Goal: Task Accomplishment & Management: Manage account settings

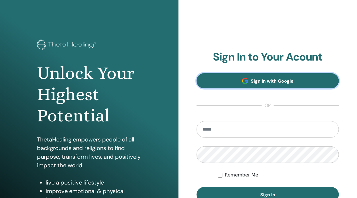
click at [299, 81] on link "Sign In with Google" at bounding box center [268, 80] width 142 height 15
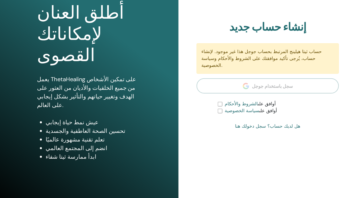
scroll to position [78, 0]
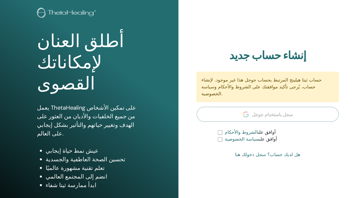
click at [289, 152] on font "هل لديك حساب؟ سجل دخولك هنا" at bounding box center [267, 154] width 65 height 5
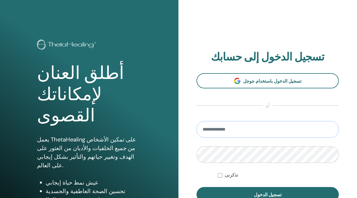
click at [288, 128] on input "email" at bounding box center [268, 129] width 142 height 17
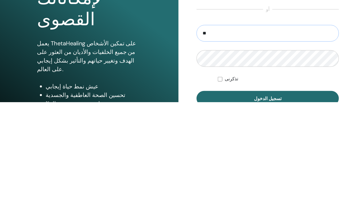
type input "*"
type input "**********"
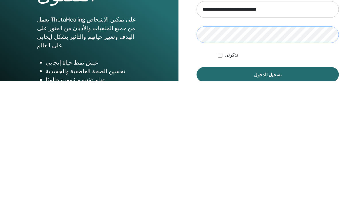
scroll to position [4, 0]
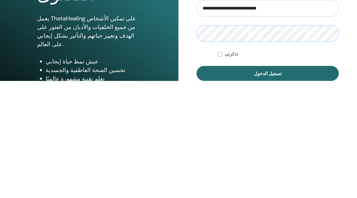
click at [197, 183] on button "تسجيل الدخول" at bounding box center [268, 190] width 142 height 15
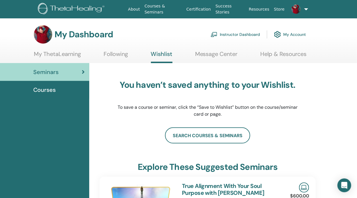
click at [257, 32] on link "Instructor Dashboard" at bounding box center [235, 34] width 49 height 13
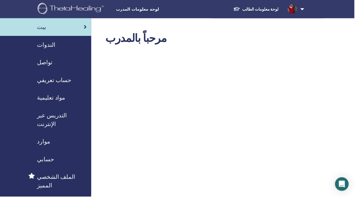
click at [53, 47] on font "الندوات" at bounding box center [46, 44] width 18 height 7
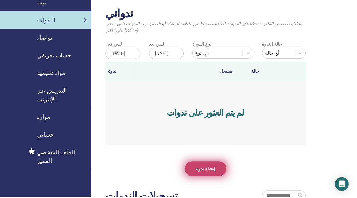
click at [216, 177] on link "إنشاء ندوة" at bounding box center [207, 170] width 42 height 15
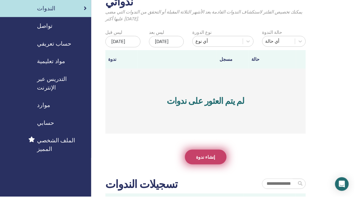
scroll to position [48, 0]
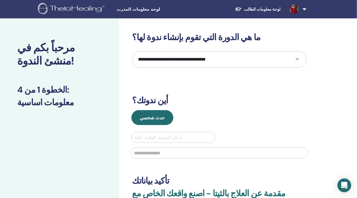
click at [297, 59] on select "**********" at bounding box center [219, 59] width 174 height 17
click at [300, 60] on select "**********" at bounding box center [219, 59] width 174 height 17
select select "*"
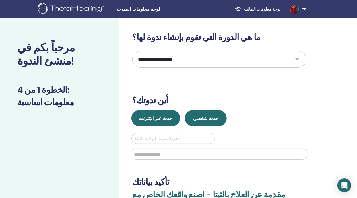
click at [169, 120] on font "حدث عبر الإنترنت" at bounding box center [155, 118] width 33 height 6
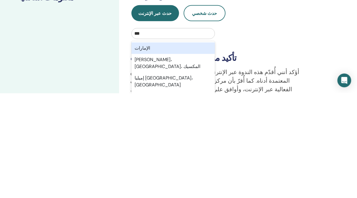
click at [145, 156] on div "الإمارات" at bounding box center [174, 153] width 84 height 11
type input "***"
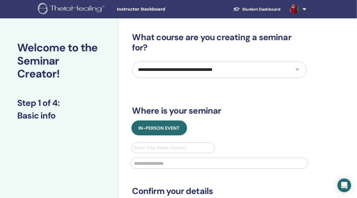
click at [298, 68] on select "**********" at bounding box center [219, 69] width 174 height 17
select select "*"
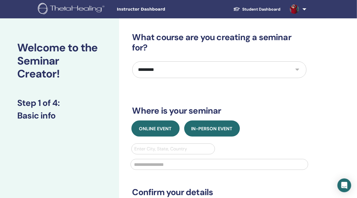
click at [164, 130] on span "Online Event" at bounding box center [155, 129] width 33 height 6
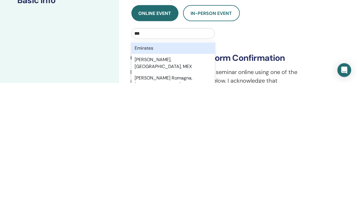
click at [168, 162] on div "Emirates" at bounding box center [174, 163] width 84 height 11
type input "***"
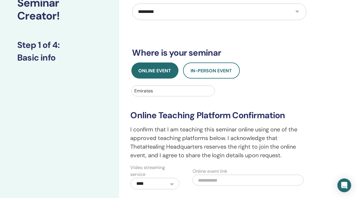
scroll to position [61, 0]
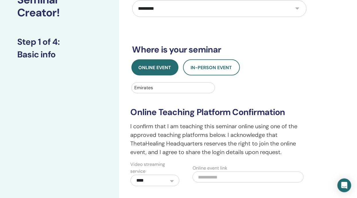
click at [175, 181] on select "**********" at bounding box center [155, 180] width 49 height 11
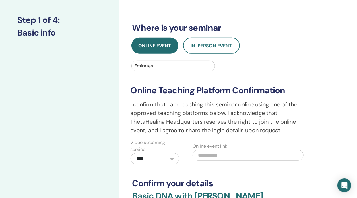
scroll to position [89, 0]
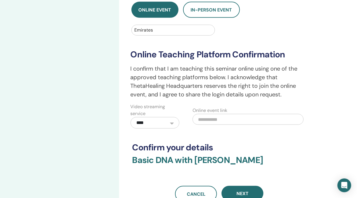
click at [244, 119] on input "text" at bounding box center [248, 119] width 111 height 11
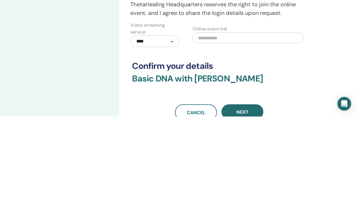
scroll to position [119, 0]
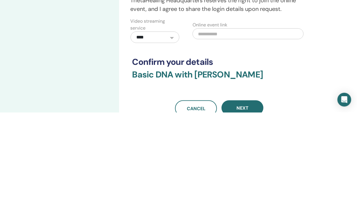
paste input "**********"
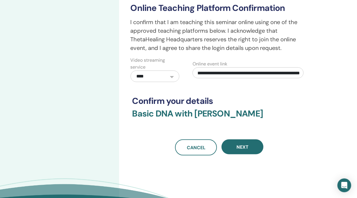
scroll to position [169, 0]
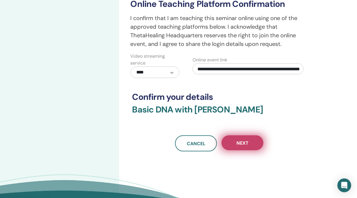
click at [248, 144] on span "Next" at bounding box center [243, 143] width 12 height 6
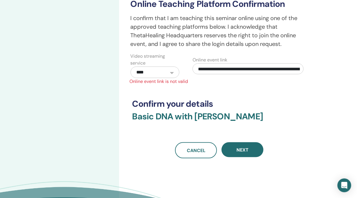
click at [236, 69] on input "**********" at bounding box center [248, 68] width 111 height 11
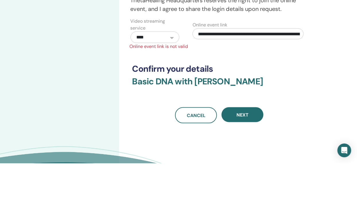
scroll to position [169, 0]
click at [225, 69] on input "**********" at bounding box center [248, 68] width 111 height 11
click at [208, 70] on input "**********" at bounding box center [248, 68] width 111 height 11
click at [209, 69] on input "**********" at bounding box center [248, 68] width 111 height 11
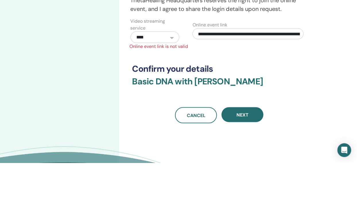
click at [210, 69] on input "**********" at bounding box center [248, 68] width 111 height 11
type input "**********"
click at [283, 67] on input "**********" at bounding box center [248, 68] width 111 height 11
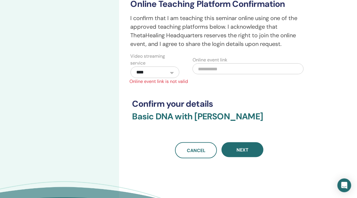
paste input "**********"
type input "**********"
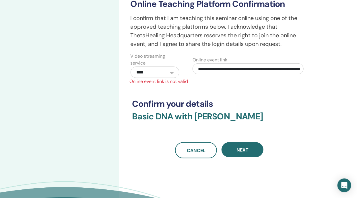
scroll to position [0, 77]
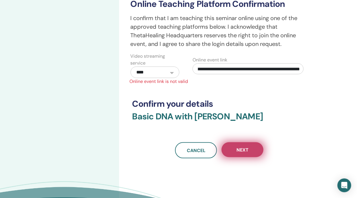
click at [245, 150] on span "Next" at bounding box center [243, 150] width 12 height 6
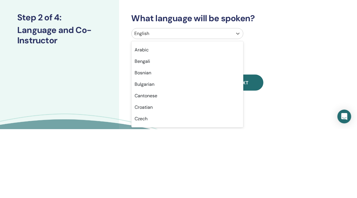
scroll to position [91, 0]
click at [146, 119] on div "Arabic" at bounding box center [188, 117] width 112 height 11
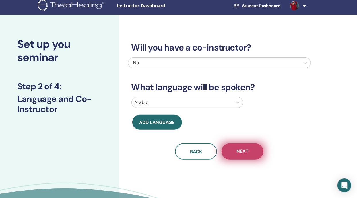
click at [250, 147] on button "Next" at bounding box center [243, 152] width 42 height 16
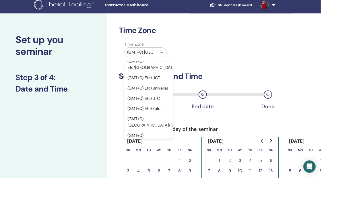
scroll to position [565, 0]
click at [179, 182] on div "(GMT+1) Africa/Algiers" at bounding box center [165, 191] width 54 height 18
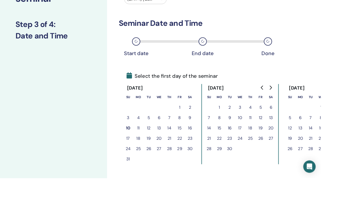
scroll to position [63, 0]
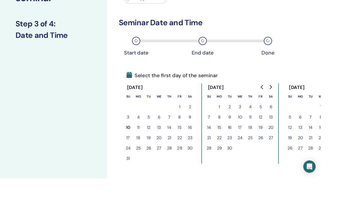
click at [279, 146] on button "18" at bounding box center [278, 141] width 11 height 11
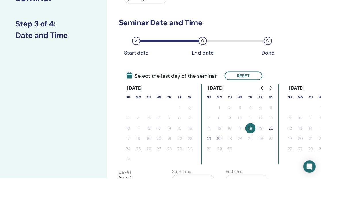
click at [279, 143] on button "18" at bounding box center [278, 142] width 11 height 11
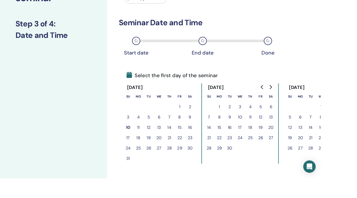
click at [281, 143] on button "18" at bounding box center [278, 141] width 11 height 11
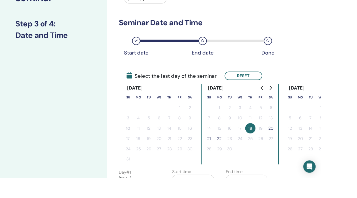
click at [245, 155] on button "22" at bounding box center [244, 154] width 11 height 11
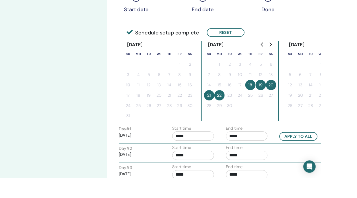
click at [214, 149] on input "*****" at bounding box center [215, 151] width 47 height 10
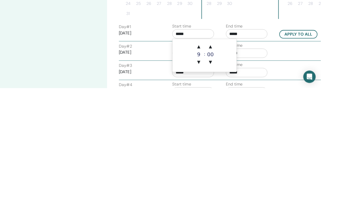
scroll to position [125, 0]
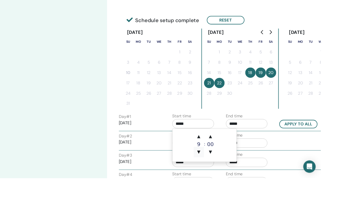
click at [222, 170] on span "▼" at bounding box center [221, 169] width 11 height 11
click at [222, 153] on span "▲" at bounding box center [221, 151] width 11 height 11
click at [222, 154] on span "▲" at bounding box center [221, 151] width 11 height 11
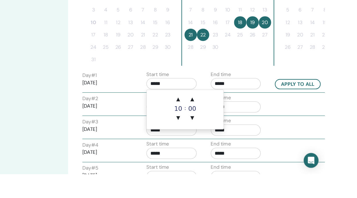
click at [242, 162] on div "Start time *****" at bounding box center [218, 155] width 60 height 20
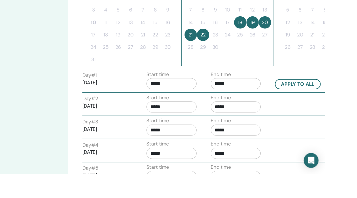
click at [227, 136] on input "*****" at bounding box center [215, 136] width 47 height 10
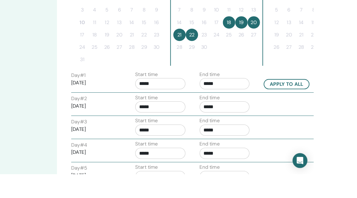
click at [220, 115] on input "*****" at bounding box center [215, 114] width 47 height 10
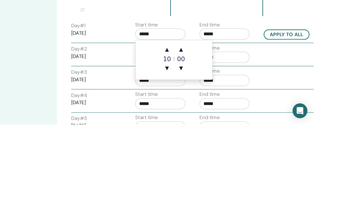
scroll to position [149, 0]
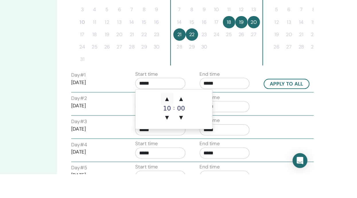
click at [222, 128] on span "▲" at bounding box center [221, 128] width 11 height 11
click at [221, 130] on span "▲" at bounding box center [221, 128] width 11 height 11
click at [223, 128] on span "▲" at bounding box center [221, 128] width 11 height 11
click at [222, 129] on span "▲" at bounding box center [221, 128] width 11 height 11
type input "*****"
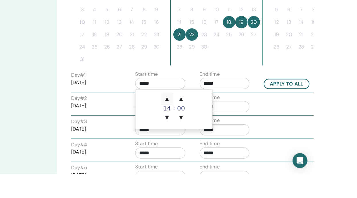
click at [222, 130] on span "▲" at bounding box center [221, 128] width 11 height 11
click at [221, 129] on span "▲" at bounding box center [221, 128] width 11 height 11
click at [221, 130] on span "▲" at bounding box center [221, 128] width 11 height 11
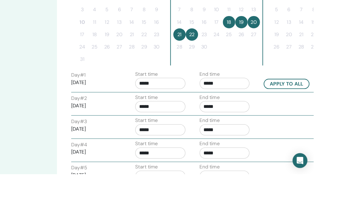
click at [283, 115] on input "*****" at bounding box center [275, 114] width 47 height 10
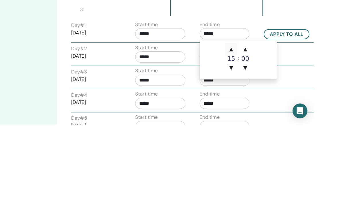
click at [281, 129] on span "▲" at bounding box center [280, 128] width 11 height 11
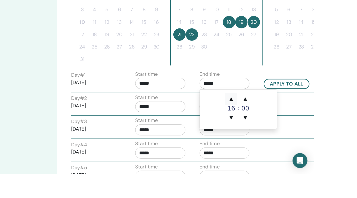
click at [280, 129] on span "▲" at bounding box center [280, 128] width 11 height 11
click at [281, 130] on span "▲" at bounding box center [280, 128] width 11 height 11
click at [282, 130] on span "▲" at bounding box center [280, 128] width 11 height 11
click at [281, 130] on span "▲" at bounding box center [280, 128] width 11 height 11
click at [281, 128] on span "▲" at bounding box center [280, 128] width 11 height 11
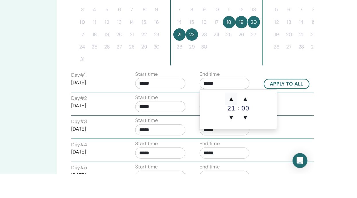
click at [283, 129] on span "▲" at bounding box center [280, 128] width 11 height 11
type input "*****"
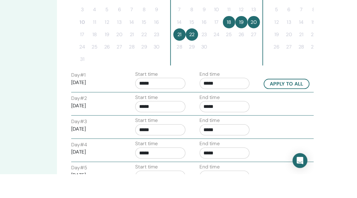
click at [226, 115] on input "*****" at bounding box center [215, 114] width 47 height 10
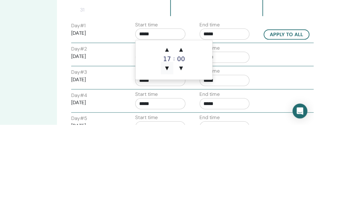
click at [221, 140] on span "▼" at bounding box center [221, 145] width 11 height 11
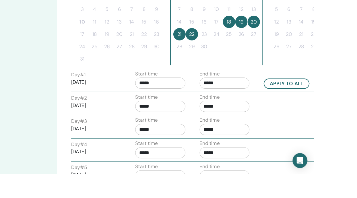
click at [289, 112] on input "*****" at bounding box center [275, 114] width 47 height 10
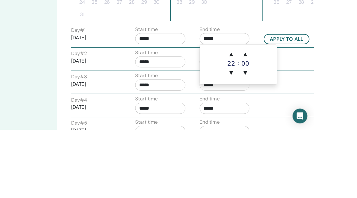
scroll to position [149, 0]
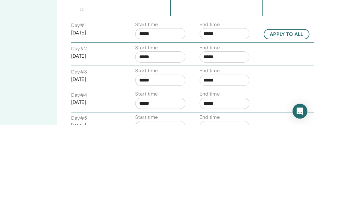
click at [220, 113] on input "*****" at bounding box center [215, 114] width 47 height 10
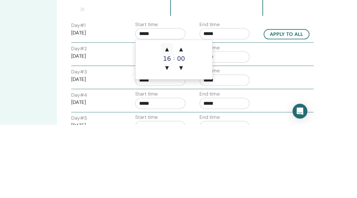
click at [220, 129] on span "▲" at bounding box center [221, 127] width 11 height 11
type input "*****"
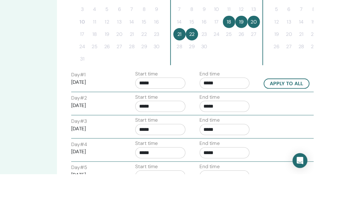
click at [288, 113] on input "*****" at bounding box center [275, 114] width 47 height 10
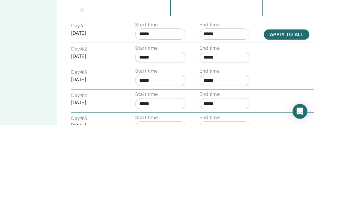
click at [338, 118] on button "Apply to all" at bounding box center [332, 113] width 43 height 9
type input "*****"
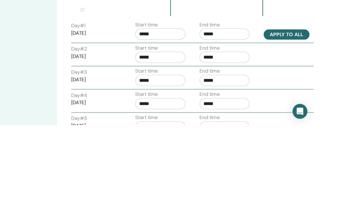
type input "*****"
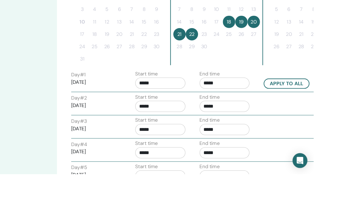
click at [243, 69] on button "22" at bounding box center [244, 68] width 11 height 11
click at [279, 58] on button "18" at bounding box center [278, 56] width 11 height 11
click at [245, 67] on button "22" at bounding box center [244, 68] width 11 height 11
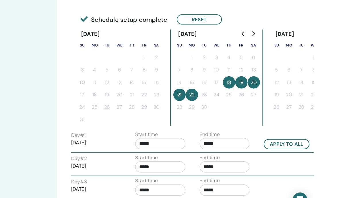
scroll to position [122, 0]
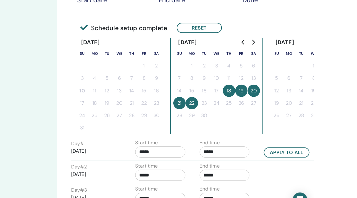
click at [281, 82] on button "18" at bounding box center [278, 83] width 11 height 11
click at [245, 93] on button "22" at bounding box center [244, 95] width 11 height 11
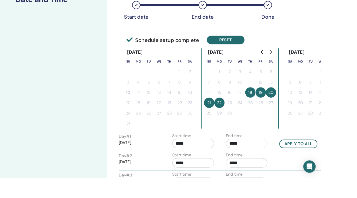
click at [261, 44] on button "Reset" at bounding box center [251, 44] width 42 height 9
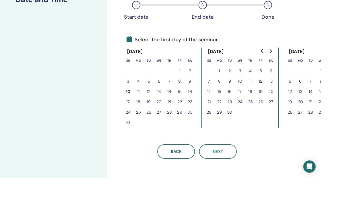
click at [279, 103] on button "18" at bounding box center [278, 101] width 11 height 11
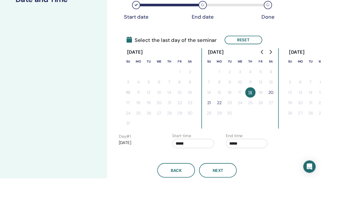
click at [234, 115] on button "21" at bounding box center [232, 114] width 11 height 11
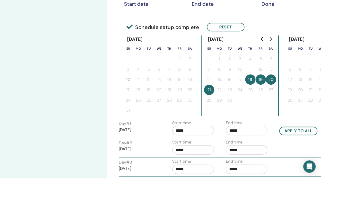
scroll to position [124, 0]
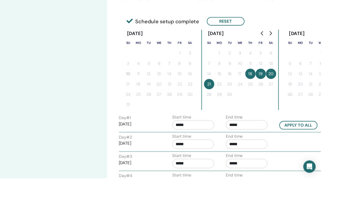
click at [225, 137] on input "*****" at bounding box center [215, 139] width 47 height 10
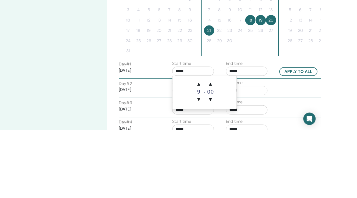
scroll to position [131, 0]
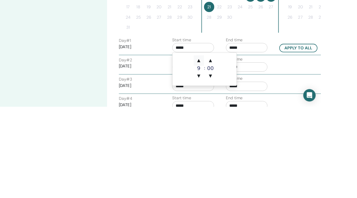
click at [223, 147] on span "▲" at bounding box center [221, 146] width 11 height 11
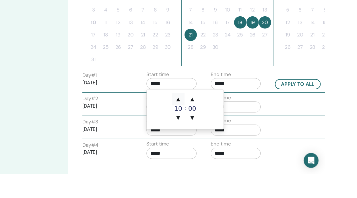
scroll to position [149, 0]
click at [223, 128] on span "▲" at bounding box center [221, 128] width 11 height 11
click at [221, 128] on span "▲" at bounding box center [221, 128] width 11 height 11
click at [222, 130] on span "▲" at bounding box center [221, 128] width 11 height 11
click at [223, 128] on span "▲" at bounding box center [221, 128] width 11 height 11
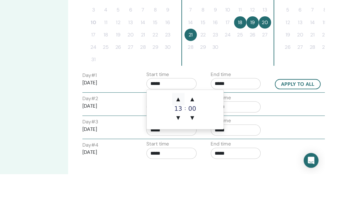
type input "*****"
click at [223, 130] on span "▲" at bounding box center [221, 128] width 11 height 11
click at [223, 131] on span "▲" at bounding box center [221, 128] width 11 height 11
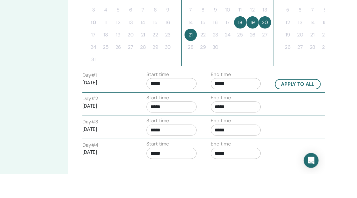
click at [275, 114] on input "*****" at bounding box center [275, 114] width 47 height 10
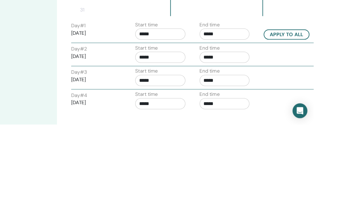
click at [216, 113] on input "*****" at bounding box center [215, 114] width 47 height 10
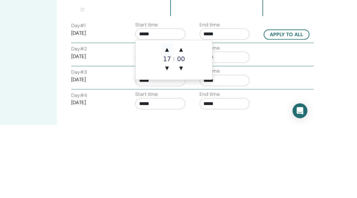
click at [223, 127] on span "▲" at bounding box center [221, 128] width 11 height 11
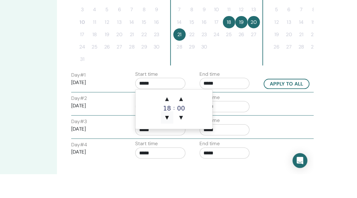
click at [223, 150] on span "▼" at bounding box center [221, 145] width 11 height 11
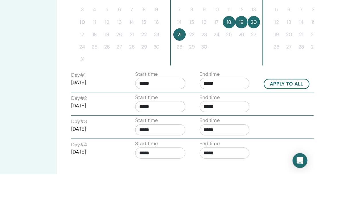
click at [276, 114] on input "*****" at bounding box center [275, 114] width 47 height 10
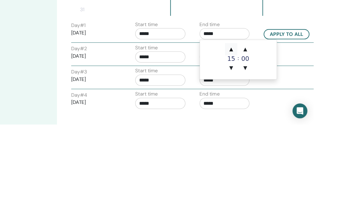
click at [279, 131] on span "▲" at bounding box center [280, 128] width 11 height 11
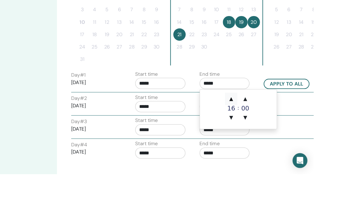
click at [282, 129] on span "▲" at bounding box center [280, 128] width 11 height 11
click at [279, 130] on span "▲" at bounding box center [280, 128] width 11 height 11
click at [281, 129] on span "▲" at bounding box center [280, 128] width 11 height 11
click at [281, 127] on span "▲" at bounding box center [280, 128] width 11 height 11
click at [283, 130] on span "▲" at bounding box center [280, 128] width 11 height 11
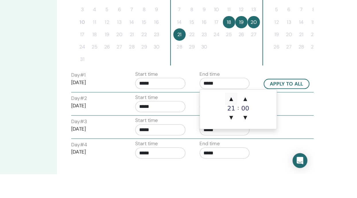
click at [282, 127] on span "▲" at bounding box center [280, 128] width 11 height 11
click at [281, 129] on span "▲" at bounding box center [280, 128] width 11 height 11
type input "*****"
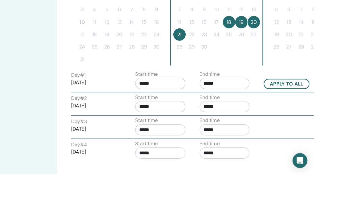
click at [221, 114] on input "*****" at bounding box center [215, 114] width 47 height 10
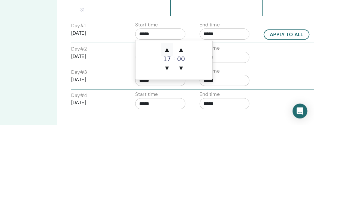
click at [223, 128] on span "▲" at bounding box center [221, 128] width 11 height 11
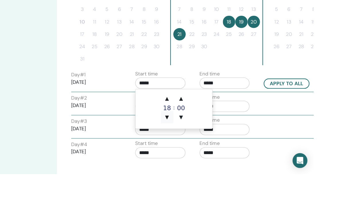
click at [221, 146] on span "▼" at bounding box center [221, 145] width 11 height 11
type input "*****"
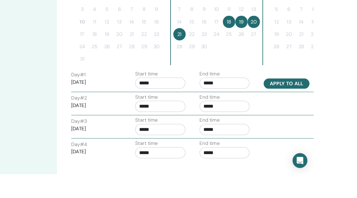
click at [334, 113] on button "Apply to all" at bounding box center [332, 113] width 43 height 9
type input "*****"
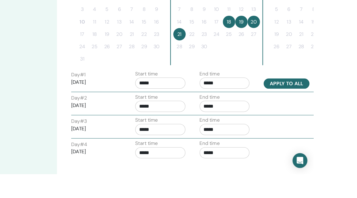
type input "*****"
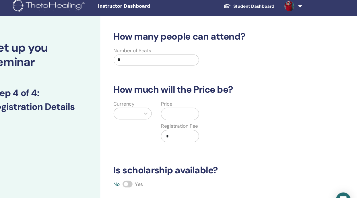
scroll to position [0, 0]
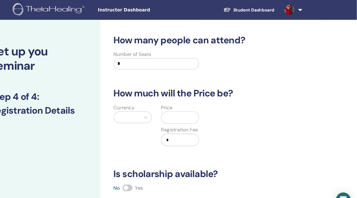
click at [157, 60] on input "*" at bounding box center [172, 59] width 80 height 10
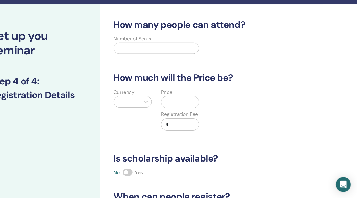
click at [183, 61] on input "text" at bounding box center [172, 59] width 80 height 10
click at [179, 58] on input "text" at bounding box center [172, 59] width 80 height 10
click at [190, 58] on input "text" at bounding box center [172, 59] width 80 height 10
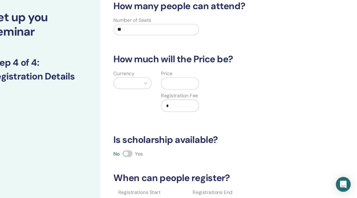
scroll to position [18, 0]
type input "**"
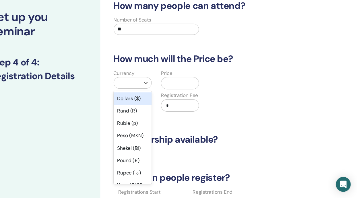
click at [157, 106] on div "Dollars ($)" at bounding box center [149, 105] width 35 height 11
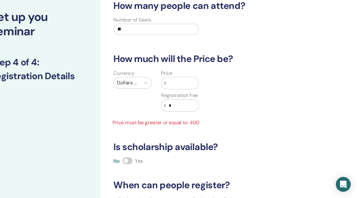
click at [198, 90] on input "text" at bounding box center [195, 91] width 30 height 11
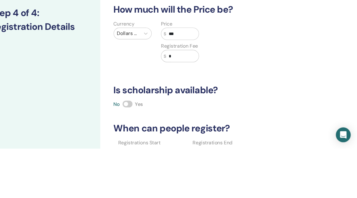
type input "***"
click at [200, 111] on input "*" at bounding box center [195, 112] width 30 height 11
type input "***"
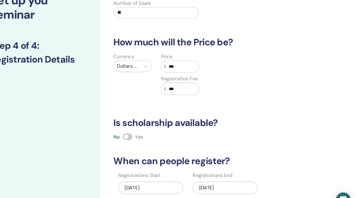
scroll to position [47, 0]
click at [254, 120] on div "How many people can attend? Number of Seats ** How much will the Price be? Curr…" at bounding box center [219, 99] width 183 height 229
click at [238, 95] on div "How many people can attend? Number of Seats ** How much will the Price be? Curr…" at bounding box center [219, 99] width 183 height 229
click at [147, 125] on span at bounding box center [144, 127] width 9 height 6
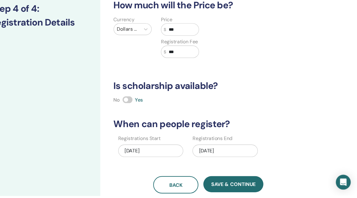
scroll to position [65, 0]
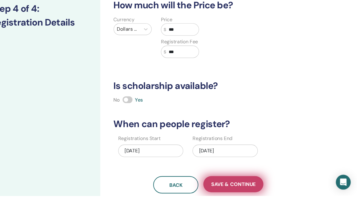
click at [252, 189] on span "Save & Continue" at bounding box center [242, 188] width 41 height 6
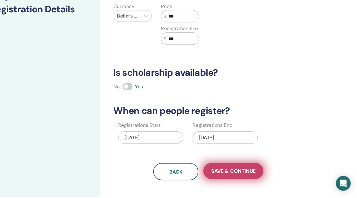
scroll to position [90, 0]
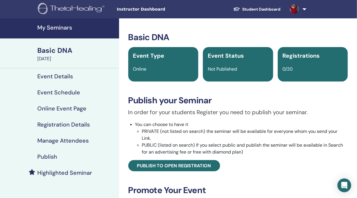
click at [70, 28] on h4 "My Seminars" at bounding box center [76, 27] width 78 height 7
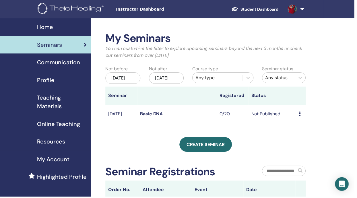
click at [302, 117] on icon at bounding box center [302, 114] width 2 height 5
click at [300, 138] on link "Edit" at bounding box center [298, 135] width 8 height 6
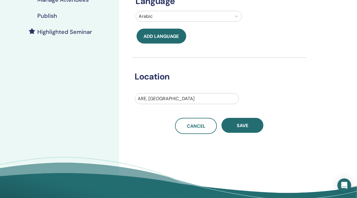
scroll to position [141, 0]
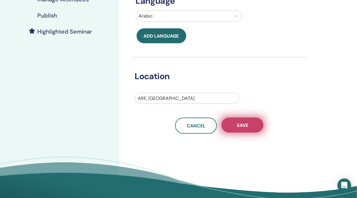
click at [252, 124] on button "Save" at bounding box center [243, 125] width 42 height 15
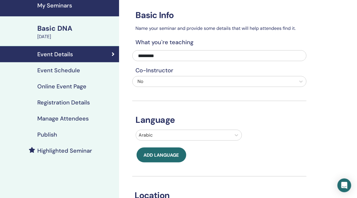
scroll to position [22, 0]
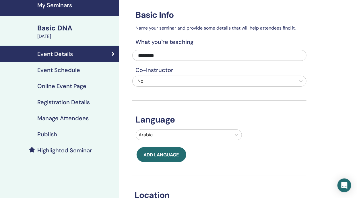
click at [90, 70] on div "Event Schedule" at bounding box center [60, 70] width 110 height 7
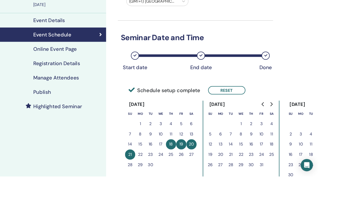
scroll to position [54, 0]
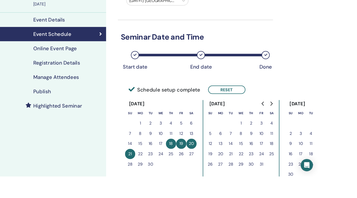
click at [78, 54] on h4 "Online Event Page" at bounding box center [61, 54] width 49 height 7
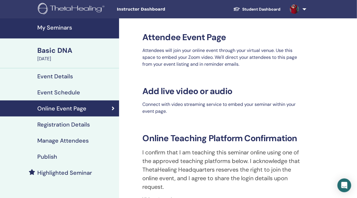
click at [93, 125] on div "Registration Details" at bounding box center [60, 124] width 110 height 7
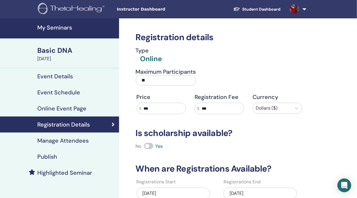
click at [220, 110] on input "***" at bounding box center [222, 108] width 45 height 11
type input "*"
click at [160, 110] on input "***" at bounding box center [163, 108] width 45 height 11
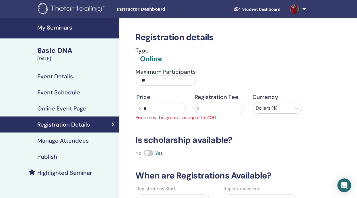
type input "*"
type input "***"
click at [218, 109] on input "text" at bounding box center [222, 108] width 45 height 11
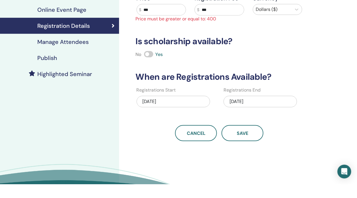
scroll to position [86, 0]
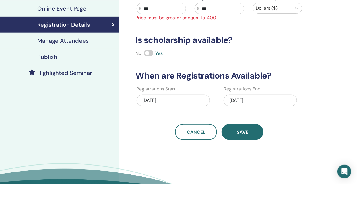
click at [246, 147] on span "Save" at bounding box center [242, 146] width 11 height 6
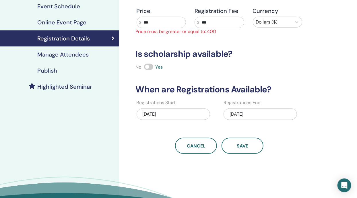
click at [224, 22] on input "***" at bounding box center [222, 22] width 45 height 11
type input "*"
click at [161, 20] on input "***" at bounding box center [163, 22] width 45 height 11
type input "*"
type input "***"
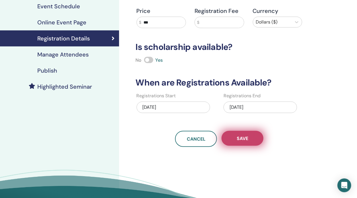
click at [242, 140] on span "Save" at bounding box center [242, 139] width 11 height 6
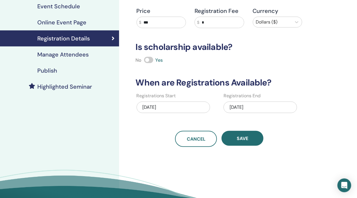
click at [82, 68] on div "Publish" at bounding box center [60, 70] width 110 height 7
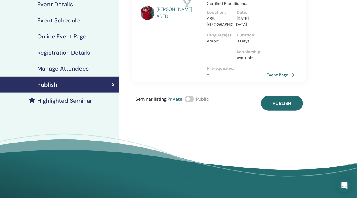
scroll to position [70, 0]
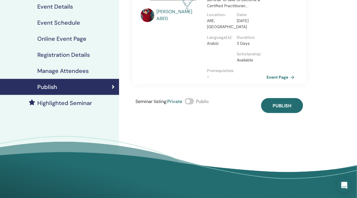
click at [193, 105] on span at bounding box center [189, 101] width 9 height 6
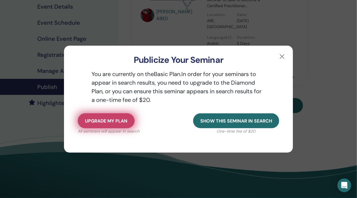
click at [125, 122] on span "Upgrade my plan" at bounding box center [106, 121] width 43 height 6
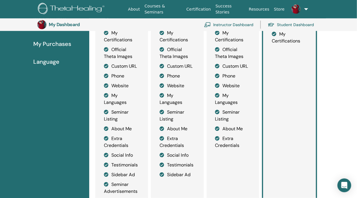
scroll to position [127, 0]
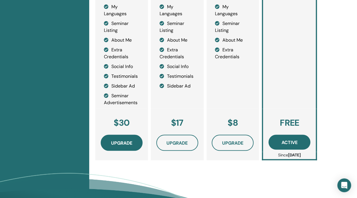
click at [126, 142] on span "Upgrade" at bounding box center [121, 143] width 21 height 6
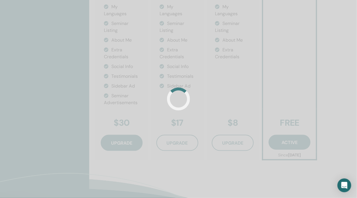
scroll to position [239, 0]
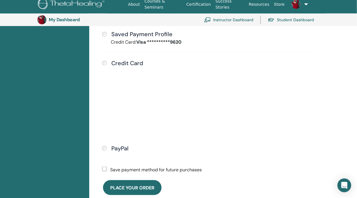
scroll to position [181, 0]
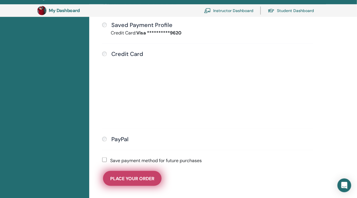
click at [135, 178] on span "Place Your Order" at bounding box center [132, 179] width 44 height 6
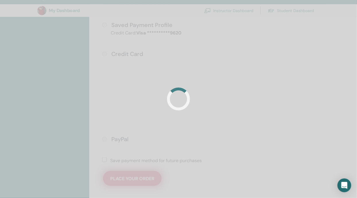
scroll to position [209, 0]
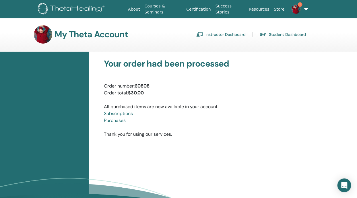
click at [305, 9] on link "1" at bounding box center [298, 9] width 22 height 18
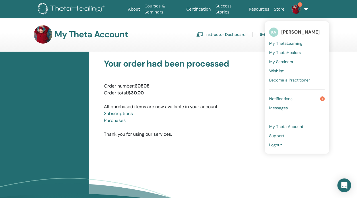
click at [320, 103] on link "Messages" at bounding box center [297, 107] width 56 height 9
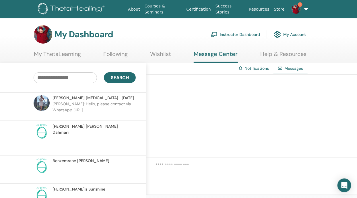
click at [250, 31] on link "Instructor Dashboard" at bounding box center [235, 34] width 49 height 13
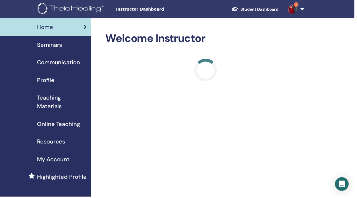
click at [300, 12] on link "1" at bounding box center [297, 9] width 24 height 18
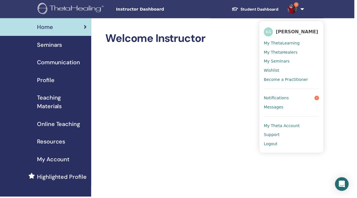
click at [292, 98] on link "Notifications 1" at bounding box center [294, 98] width 56 height 9
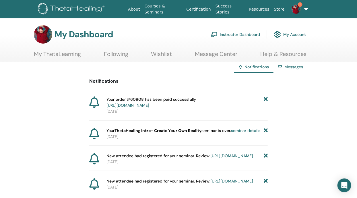
click at [71, 56] on link "My ThetaLearning" at bounding box center [57, 56] width 47 height 11
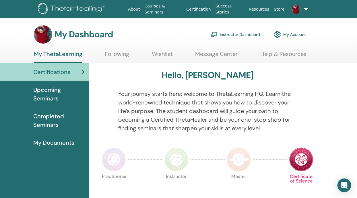
click at [67, 101] on span "Upcoming Seminars" at bounding box center [58, 94] width 51 height 17
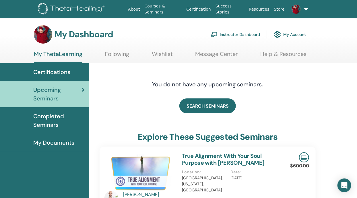
click at [247, 36] on link "Instructor Dashboard" at bounding box center [235, 34] width 49 height 13
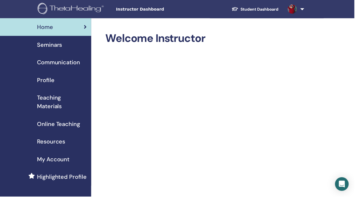
click at [70, 47] on div "Seminars" at bounding box center [46, 45] width 83 height 9
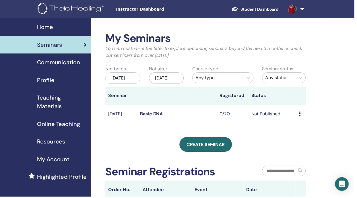
click at [302, 117] on icon at bounding box center [302, 114] width 2 height 5
click at [302, 135] on link "Edit" at bounding box center [299, 134] width 8 height 6
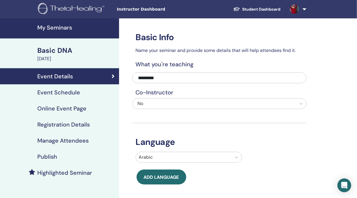
click at [82, 141] on h4 "Manage Attendees" at bounding box center [62, 140] width 51 height 7
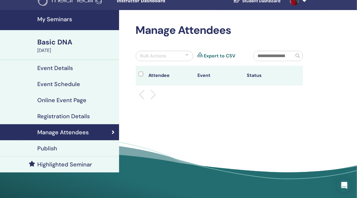
scroll to position [7, 0]
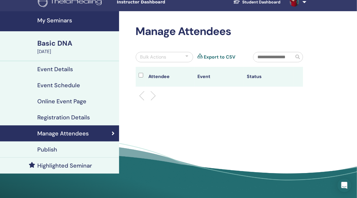
click at [91, 147] on div "Publish" at bounding box center [60, 149] width 110 height 7
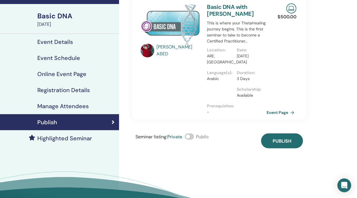
scroll to position [34, 0]
click at [188, 140] on span at bounding box center [189, 137] width 9 height 6
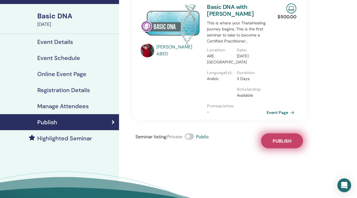
click at [284, 144] on span "Publish" at bounding box center [282, 141] width 19 height 6
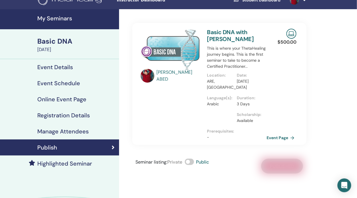
scroll to position [0, 0]
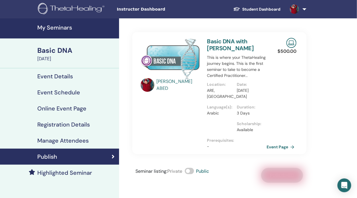
click at [305, 8] on link at bounding box center [297, 9] width 24 height 18
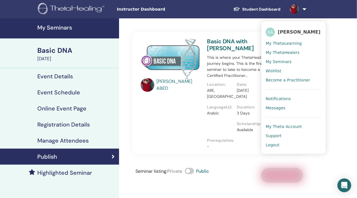
click at [284, 64] on span "My Seminars" at bounding box center [279, 61] width 26 height 5
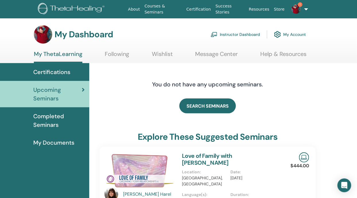
click at [63, 73] on span "Certifications" at bounding box center [51, 72] width 37 height 9
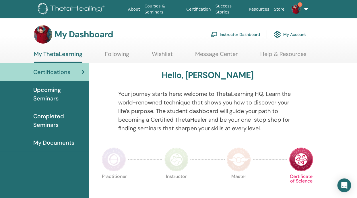
click at [70, 142] on span "My Documents" at bounding box center [53, 142] width 41 height 9
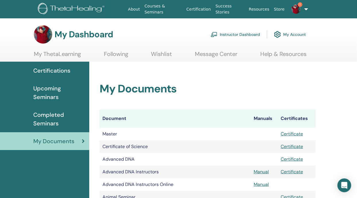
click at [293, 34] on link "My Account" at bounding box center [290, 34] width 32 height 13
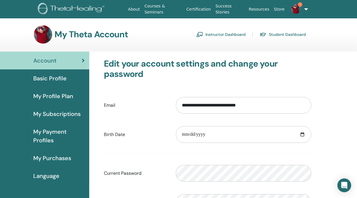
click at [68, 78] on div "Basic Profile" at bounding box center [45, 78] width 80 height 9
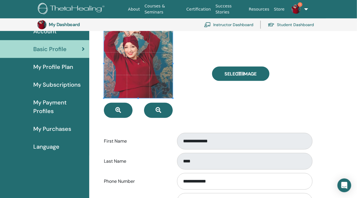
scroll to position [42, 0]
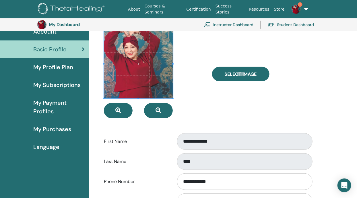
click at [67, 67] on span "My Profile Plan" at bounding box center [53, 67] width 40 height 9
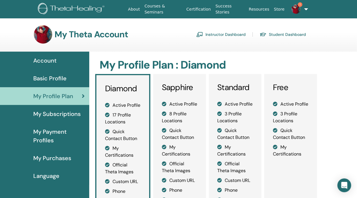
click at [67, 111] on span "My Subscriptions" at bounding box center [56, 114] width 47 height 9
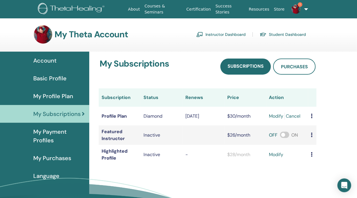
click at [72, 137] on span "My Payment Profiles" at bounding box center [58, 136] width 51 height 17
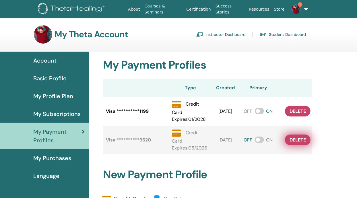
click at [300, 143] on span "delete" at bounding box center [298, 140] width 16 height 6
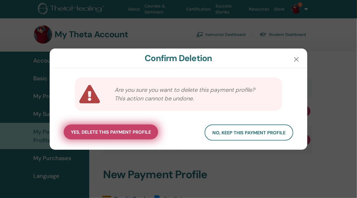
click at [129, 134] on span "yes, delete this payment profile" at bounding box center [111, 132] width 80 height 6
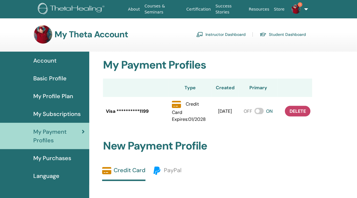
click at [257, 114] on span at bounding box center [259, 111] width 9 height 6
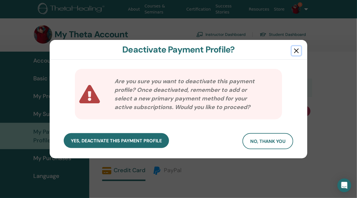
click at [295, 51] on button "button" at bounding box center [296, 50] width 9 height 9
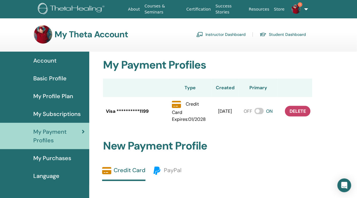
click at [72, 159] on div "My Purchases" at bounding box center [45, 158] width 80 height 9
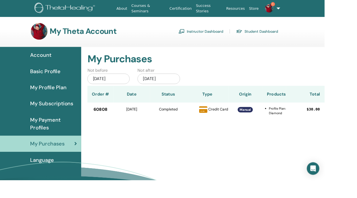
click at [63, 181] on link "Language" at bounding box center [44, 176] width 89 height 18
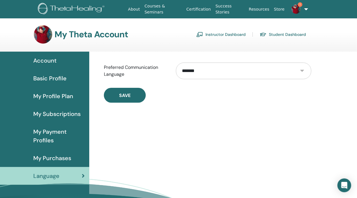
click at [66, 59] on div "Account" at bounding box center [45, 60] width 80 height 9
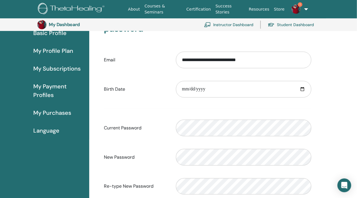
scroll to position [58, 0]
click at [240, 26] on link "Instructor Dashboard" at bounding box center [228, 24] width 49 height 13
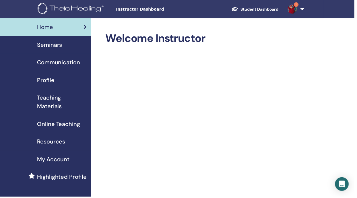
click at [67, 163] on span "My Account" at bounding box center [53, 160] width 33 height 9
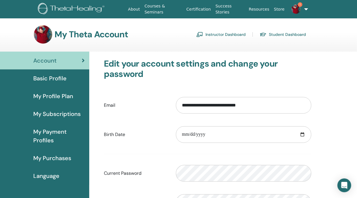
click at [60, 78] on span "Basic Profile" at bounding box center [49, 78] width 33 height 9
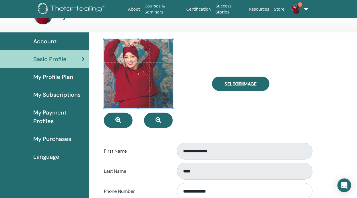
scroll to position [18, 0]
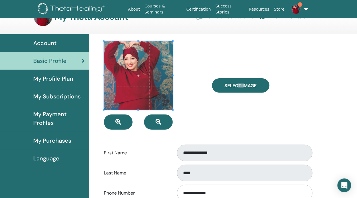
click at [61, 75] on span "My Profile Plan" at bounding box center [53, 78] width 40 height 9
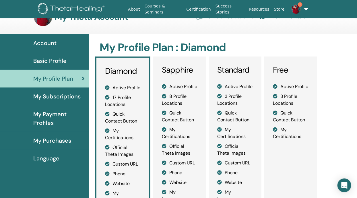
scroll to position [16, 0]
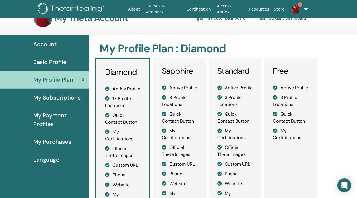
click at [65, 100] on span "My Subscriptions" at bounding box center [56, 97] width 47 height 9
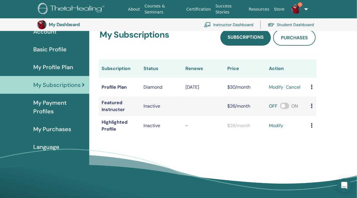
scroll to position [40, 0]
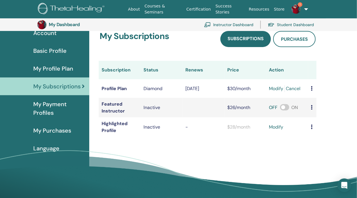
click at [67, 129] on span "My Purchases" at bounding box center [52, 130] width 38 height 9
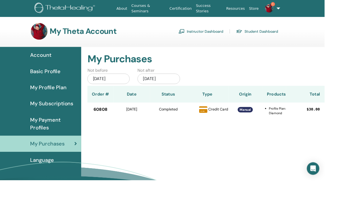
click at [70, 140] on span "My Payment Profiles" at bounding box center [58, 136] width 51 height 17
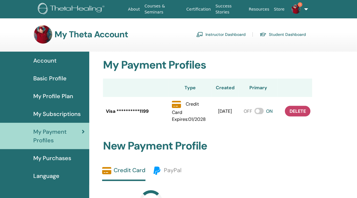
click at [114, 34] on h3 "My Theta Account" at bounding box center [92, 34] width 74 height 10
click at [235, 32] on link "Instructor Dashboard" at bounding box center [220, 34] width 49 height 9
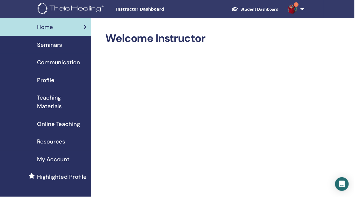
click at [52, 85] on span "Profile" at bounding box center [46, 80] width 18 height 9
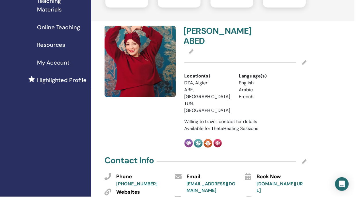
scroll to position [98, 0]
click at [308, 62] on icon at bounding box center [306, 63] width 5 height 5
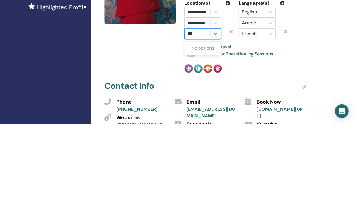
type input "**"
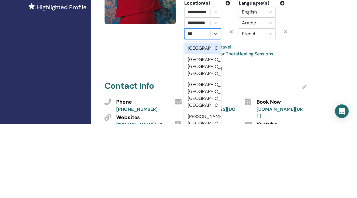
click at [208, 120] on div "Oman" at bounding box center [204, 121] width 37 height 11
type input "***"
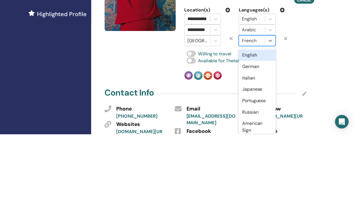
scroll to position [101, 0]
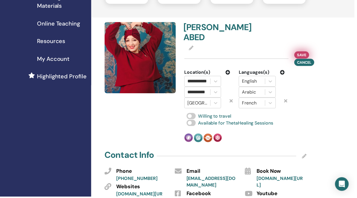
click at [306, 54] on span "Save" at bounding box center [304, 55] width 9 height 6
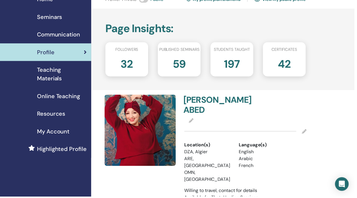
scroll to position [0, 0]
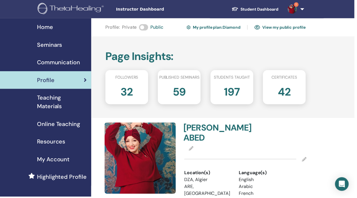
click at [62, 48] on div "Seminars" at bounding box center [46, 45] width 83 height 9
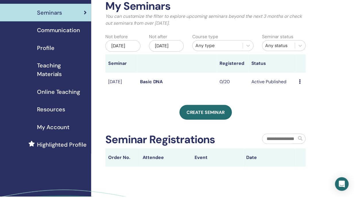
scroll to position [32, 0]
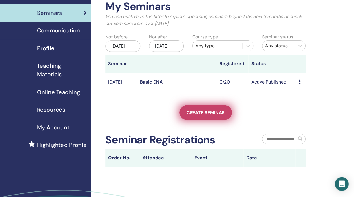
click at [218, 117] on span "Create seminar" at bounding box center [207, 114] width 38 height 6
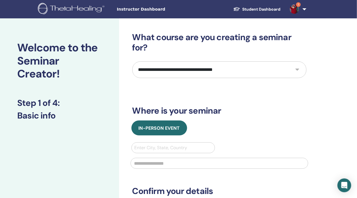
click at [300, 70] on select "**********" at bounding box center [219, 69] width 174 height 17
select select "*"
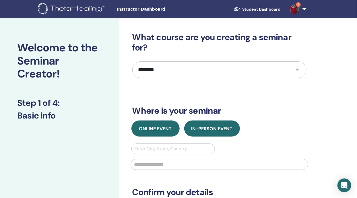
click at [167, 131] on span "Online Event" at bounding box center [155, 129] width 33 height 6
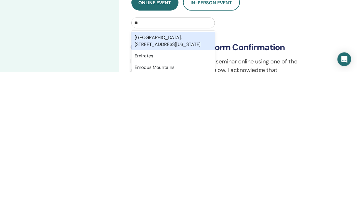
click at [182, 182] on div "Emirates" at bounding box center [174, 181] width 84 height 11
type input "**"
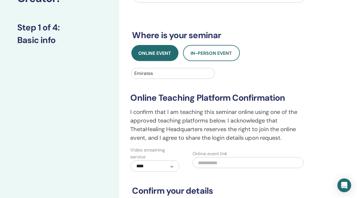
scroll to position [90, 0]
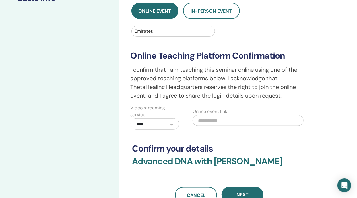
click at [243, 120] on input "text" at bounding box center [248, 120] width 111 height 11
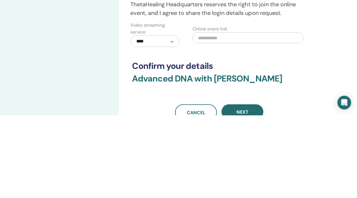
scroll to position [118, 0]
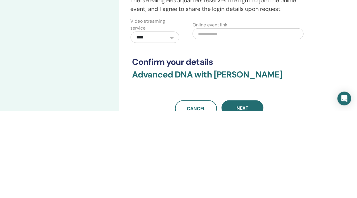
paste input "**********"
type input "**********"
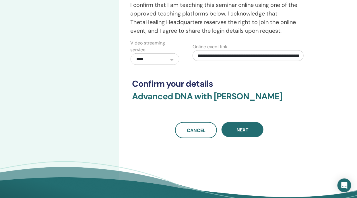
scroll to position [183, 0]
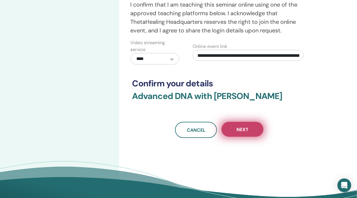
click at [252, 137] on button "Next" at bounding box center [243, 129] width 42 height 15
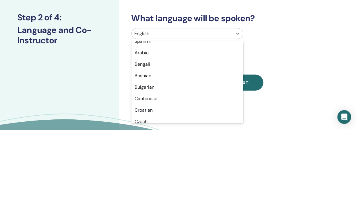
scroll to position [87, 0]
click at [160, 122] on div "Arabic" at bounding box center [188, 120] width 112 height 11
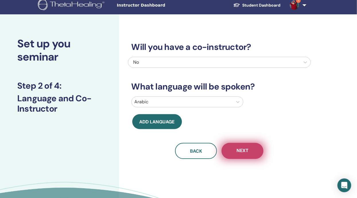
click at [248, 153] on span "Next" at bounding box center [243, 151] width 12 height 7
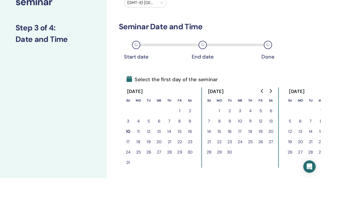
scroll to position [59, 0]
click at [268, 158] on button "24" at bounding box center [267, 157] width 11 height 11
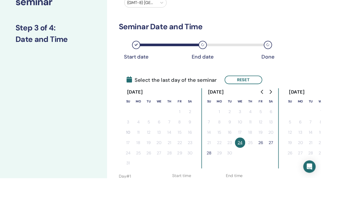
click at [233, 171] on button "28" at bounding box center [232, 170] width 11 height 11
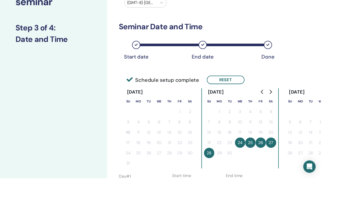
click at [270, 157] on button "24" at bounding box center [267, 158] width 11 height 11
click at [268, 158] on button "24" at bounding box center [267, 158] width 11 height 11
click at [257, 88] on button "Reset" at bounding box center [251, 88] width 42 height 9
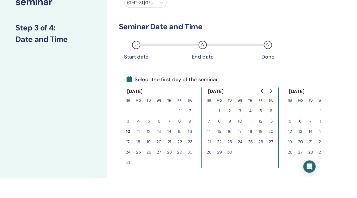
click at [267, 157] on button "24" at bounding box center [267, 157] width 11 height 11
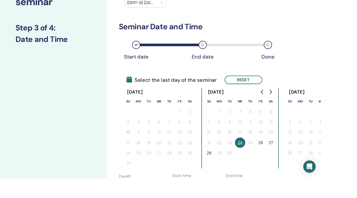
click at [304, 158] on button "27" at bounding box center [301, 158] width 11 height 11
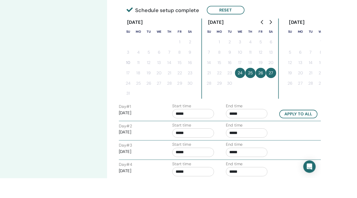
scroll to position [137, 0]
click at [224, 124] on input "*****" at bounding box center [215, 126] width 47 height 10
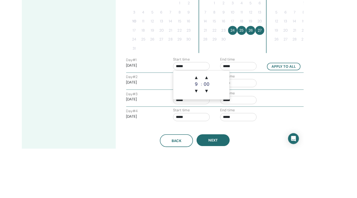
scroll to position [142, 0]
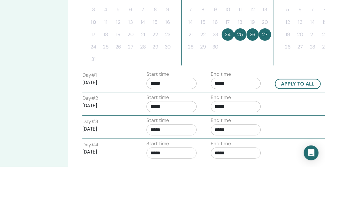
click at [240, 101] on div "September 2025 Su Mo Tu We Th Fr Sa 1 2 3 4 5 6 7 8 9 10 11 12 13 14 15 16 17 1…" at bounding box center [267, 59] width 86 height 89
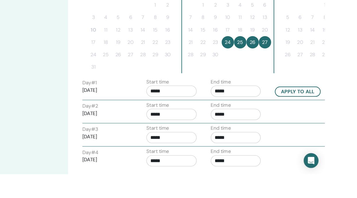
click at [223, 120] on input "*****" at bounding box center [215, 121] width 47 height 10
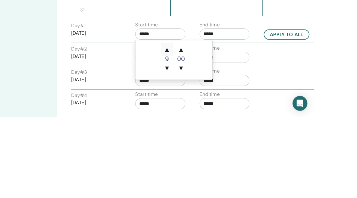
click at [221, 137] on span "▲" at bounding box center [221, 135] width 11 height 11
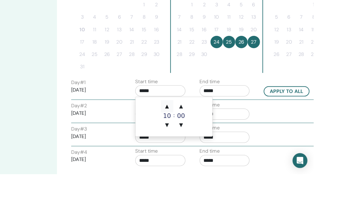
click at [222, 135] on span "▲" at bounding box center [221, 135] width 11 height 11
click at [223, 137] on span "▲" at bounding box center [221, 135] width 11 height 11
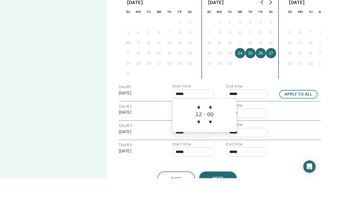
click at [186, 120] on div "Day # 2 2025/09/25" at bounding box center [158, 124] width 60 height 18
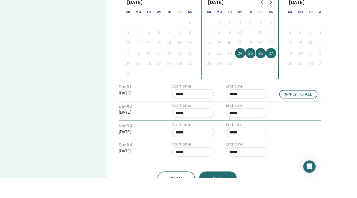
click at [222, 103] on input "*****" at bounding box center [215, 104] width 47 height 10
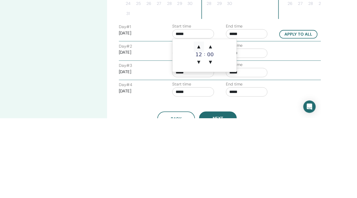
click at [220, 121] on span "▲" at bounding box center [221, 118] width 11 height 11
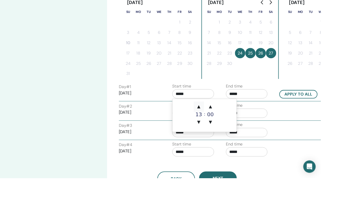
click at [220, 119] on span "▲" at bounding box center [221, 118] width 11 height 11
type input "*****"
click at [222, 121] on span "▲" at bounding box center [221, 118] width 11 height 11
click at [222, 120] on span "▲" at bounding box center [221, 118] width 11 height 11
click at [221, 121] on span "▲" at bounding box center [221, 118] width 11 height 11
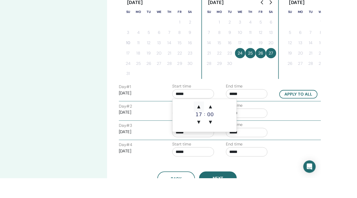
click at [220, 118] on span "▲" at bounding box center [221, 118] width 11 height 11
click at [221, 140] on span "▼" at bounding box center [221, 135] width 11 height 11
click at [223, 130] on span "▼" at bounding box center [221, 135] width 11 height 11
click at [222, 119] on span "▲" at bounding box center [221, 118] width 11 height 11
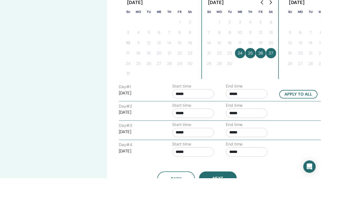
click at [280, 103] on input "*****" at bounding box center [275, 104] width 47 height 10
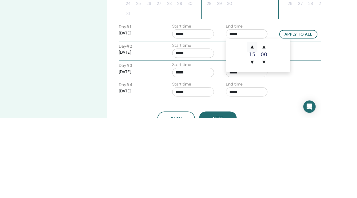
click at [283, 119] on span "▲" at bounding box center [280, 118] width 11 height 11
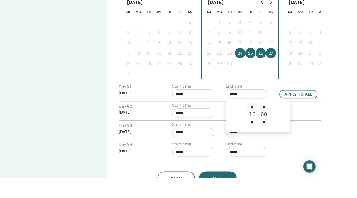
click at [281, 120] on span "▲" at bounding box center [280, 118] width 11 height 11
click at [281, 119] on span "▲" at bounding box center [280, 118] width 11 height 11
click at [281, 120] on span "▲" at bounding box center [280, 118] width 11 height 11
click at [281, 119] on span "▲" at bounding box center [280, 118] width 11 height 11
click at [284, 118] on span "▲" at bounding box center [280, 118] width 11 height 11
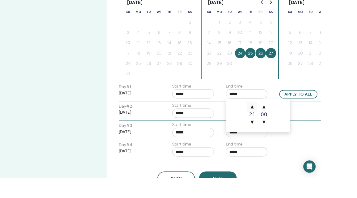
click at [282, 118] on span "▲" at bounding box center [280, 118] width 11 height 11
type input "*****"
click at [220, 103] on input "*****" at bounding box center [215, 104] width 47 height 10
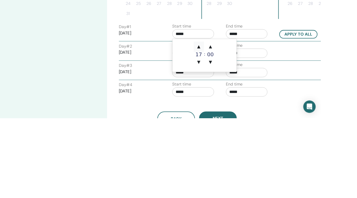
click at [222, 118] on span "▲" at bounding box center [221, 118] width 11 height 11
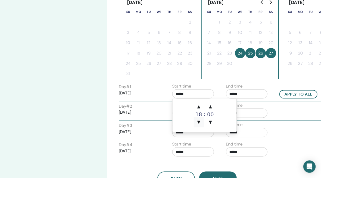
click at [221, 136] on span "▼" at bounding box center [221, 135] width 11 height 11
type input "*****"
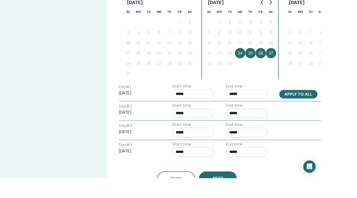
click at [340, 103] on button "Apply to all" at bounding box center [332, 104] width 43 height 9
type input "*****"
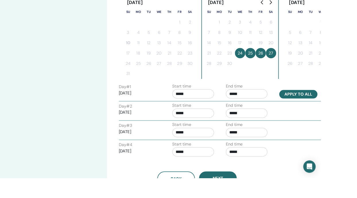
type input "*****"
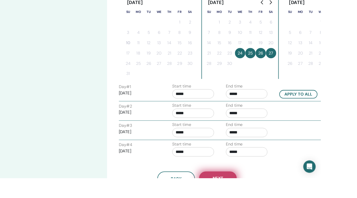
click at [250, 198] on button "Next" at bounding box center [243, 198] width 42 height 15
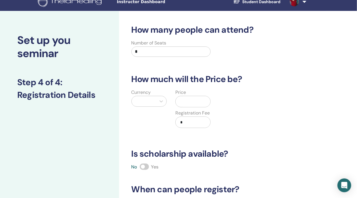
scroll to position [5, 0]
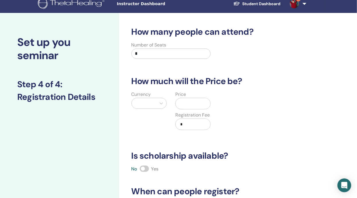
click at [175, 55] on input "*" at bounding box center [172, 54] width 80 height 10
type input "**"
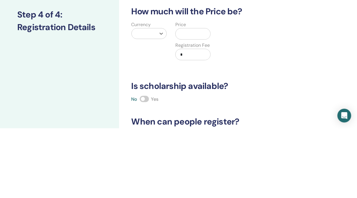
type input "*"
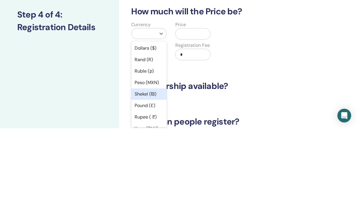
click at [157, 117] on div "Dollars ($)" at bounding box center [149, 117] width 35 height 11
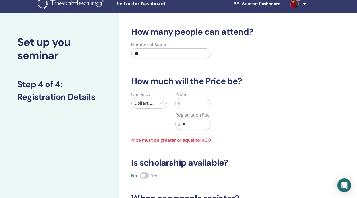
click at [193, 103] on input "text" at bounding box center [195, 103] width 30 height 11
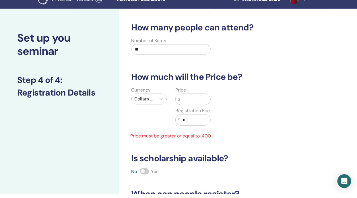
scroll to position [5, 0]
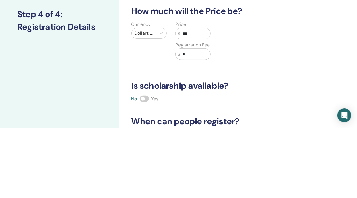
type input "***"
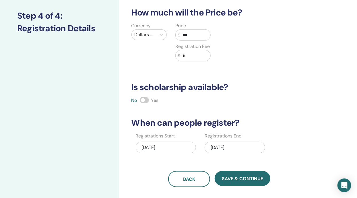
scroll to position [74, 0]
click at [147, 101] on span at bounding box center [144, 100] width 9 height 6
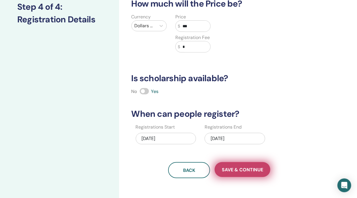
click at [256, 169] on span "Save & Continue" at bounding box center [242, 170] width 41 height 6
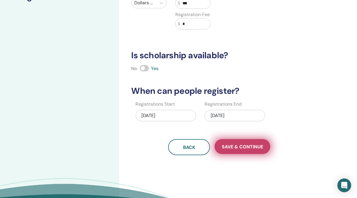
scroll to position [109, 0]
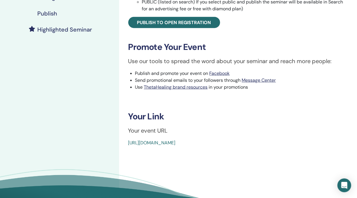
scroll to position [144, 0]
click at [176, 142] on link "[URL][DOMAIN_NAME]" at bounding box center [151, 143] width 47 height 6
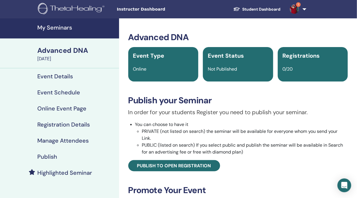
click at [85, 29] on h4 "My Seminars" at bounding box center [76, 27] width 78 height 7
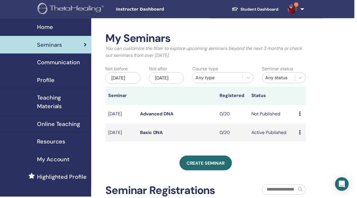
click at [303, 117] on icon at bounding box center [302, 114] width 2 height 5
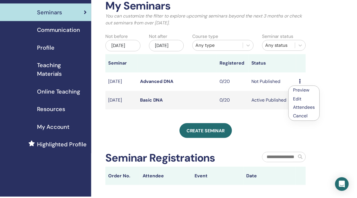
scroll to position [33, 0]
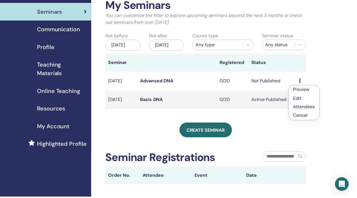
click at [345, 101] on div "My Seminars You can customize the filter to explore upcoming seminars beyond th…" at bounding box center [226, 125] width 268 height 281
click at [276, 87] on td "Not Published" at bounding box center [274, 81] width 48 height 19
click at [303, 84] on icon at bounding box center [302, 81] width 2 height 5
click at [299, 100] on link "Edit" at bounding box center [300, 100] width 8 height 6
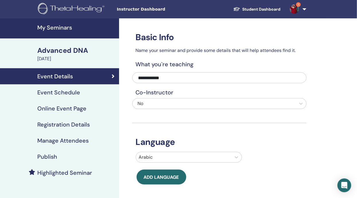
click at [74, 164] on link "Publish" at bounding box center [59, 157] width 119 height 16
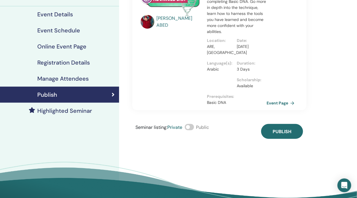
scroll to position [62, 0]
click at [188, 130] on span at bounding box center [189, 127] width 9 height 6
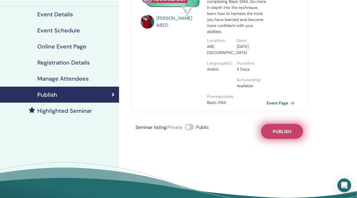
click at [293, 139] on button "Publish" at bounding box center [282, 131] width 42 height 15
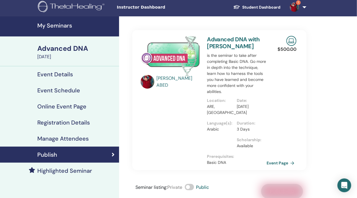
scroll to position [0, 0]
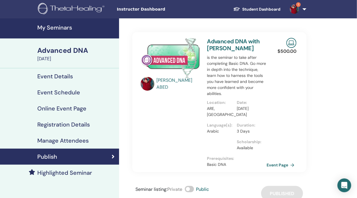
click at [88, 31] on h4 "My Seminars" at bounding box center [76, 27] width 78 height 7
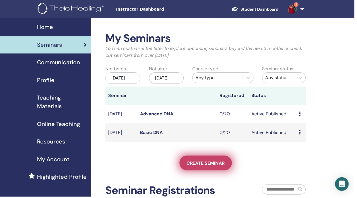
click at [217, 167] on span "Create seminar" at bounding box center [207, 164] width 38 height 6
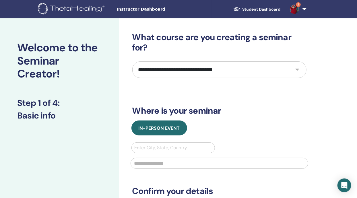
click at [299, 68] on select "**********" at bounding box center [219, 69] width 174 height 17
select select "**"
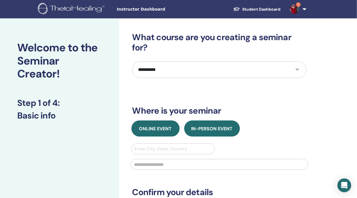
click at [162, 133] on button "Online Event" at bounding box center [156, 129] width 48 height 16
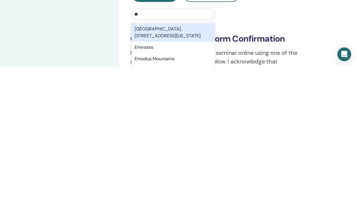
click at [158, 177] on div "Emirates" at bounding box center [174, 178] width 84 height 11
type input "**"
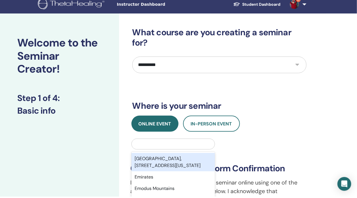
scroll to position [3, 0]
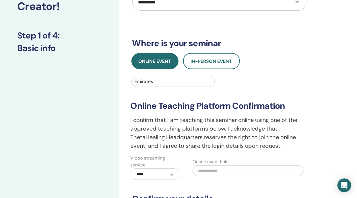
click at [241, 169] on input "text" at bounding box center [248, 170] width 111 height 11
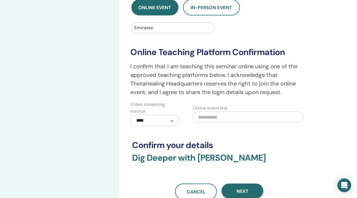
scroll to position [132, 0]
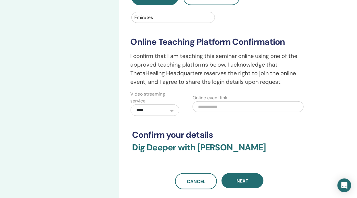
paste input "**********"
type input "**********"
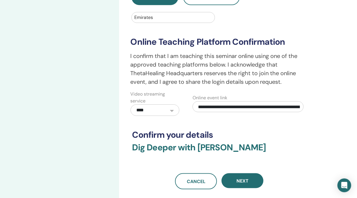
scroll to position [0, 77]
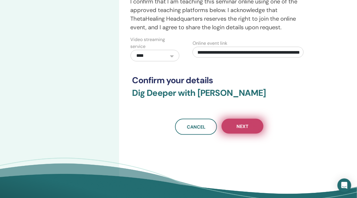
click at [246, 124] on span "Next" at bounding box center [243, 126] width 12 height 6
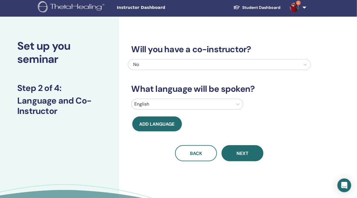
scroll to position [0, 0]
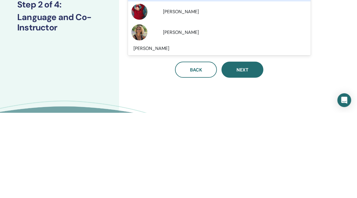
click at [332, 115] on div "Will you have a co-instructor? option No focused, 1 of 4. 4 results available. …" at bounding box center [238, 130] width 238 height 225
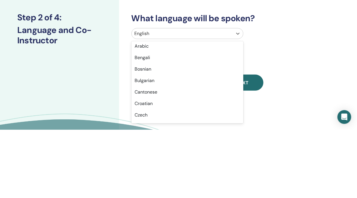
scroll to position [94, 0]
click at [162, 115] on div "Arabic" at bounding box center [188, 114] width 112 height 11
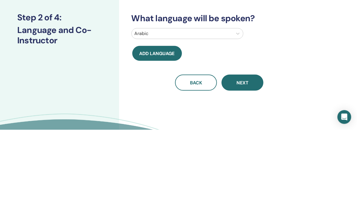
scroll to position [4, 0]
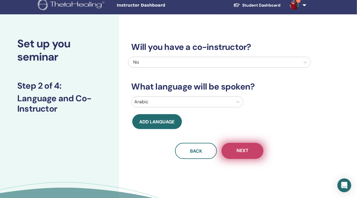
click at [244, 152] on span "Next" at bounding box center [243, 151] width 12 height 7
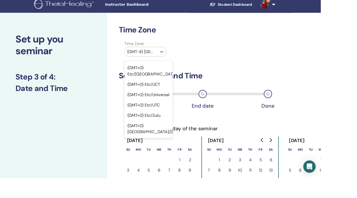
scroll to position [562, 0]
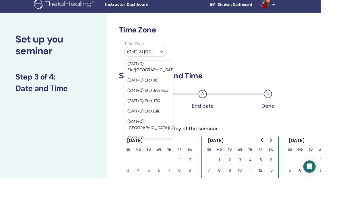
click at [178, 185] on div "(GMT+1) Africa/Algiers" at bounding box center [165, 194] width 54 height 18
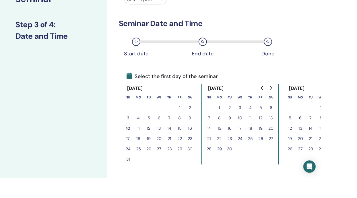
scroll to position [63, 0]
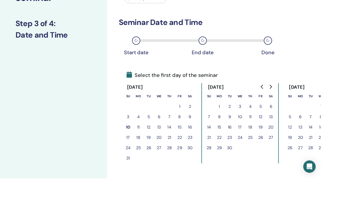
click at [247, 163] on button "29" at bounding box center [244, 164] width 11 height 11
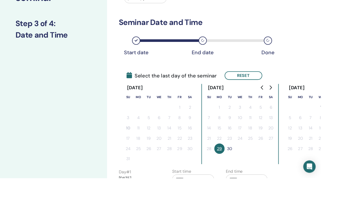
click at [256, 167] on button "30" at bounding box center [255, 165] width 11 height 11
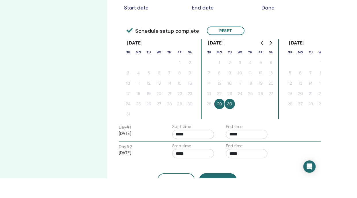
scroll to position [115, 0]
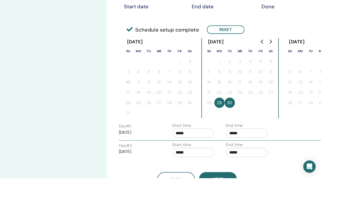
click at [217, 148] on input "*****" at bounding box center [215, 148] width 47 height 10
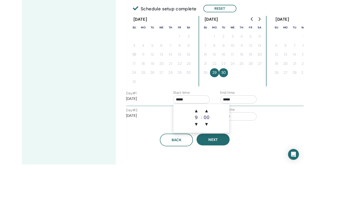
scroll to position [120, 0]
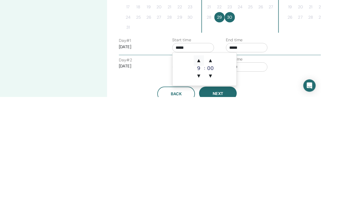
click at [223, 159] on span "▲" at bounding box center [221, 157] width 11 height 11
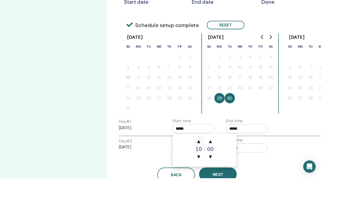
click at [222, 157] on span "▲" at bounding box center [221, 157] width 11 height 11
click at [220, 157] on span "▲" at bounding box center [221, 157] width 11 height 11
click at [223, 158] on span "▲" at bounding box center [221, 157] width 11 height 11
click at [222, 159] on span "▲" at bounding box center [221, 157] width 11 height 11
type input "*****"
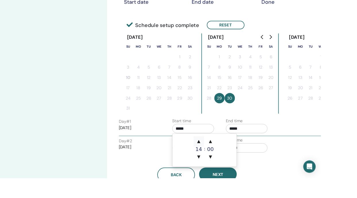
click at [221, 160] on span "▲" at bounding box center [221, 157] width 11 height 11
click at [222, 157] on span "▲" at bounding box center [221, 157] width 11 height 11
click at [223, 157] on span "▲" at bounding box center [221, 157] width 11 height 11
click at [283, 142] on input "*****" at bounding box center [275, 143] width 47 height 10
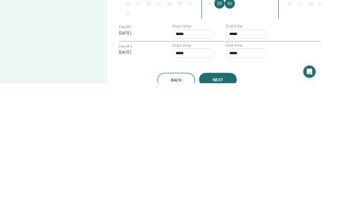
click at [220, 142] on input "*****" at bounding box center [215, 143] width 47 height 10
click at [222, 159] on span "▲" at bounding box center [221, 157] width 11 height 11
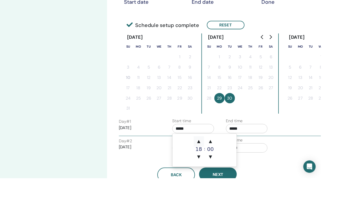
click at [222, 159] on span "▲" at bounding box center [221, 157] width 11 height 11
click at [221, 179] on span "▼" at bounding box center [221, 174] width 11 height 11
click at [222, 176] on span "▼" at bounding box center [221, 174] width 11 height 11
click at [223, 163] on div "17" at bounding box center [221, 166] width 11 height 6
click at [224, 163] on div "17" at bounding box center [221, 166] width 11 height 6
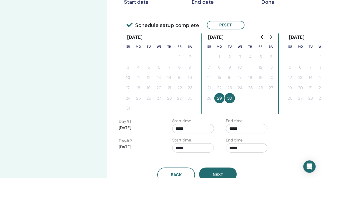
click at [228, 144] on input "*****" at bounding box center [215, 143] width 47 height 10
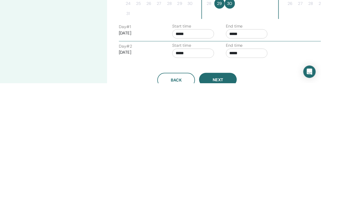
click at [278, 142] on input "*****" at bounding box center [275, 143] width 47 height 10
click at [282, 155] on span "▲" at bounding box center [280, 157] width 11 height 11
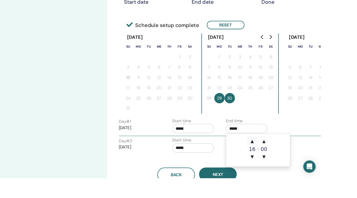
click at [279, 159] on span "▲" at bounding box center [280, 157] width 11 height 11
click at [280, 158] on span "▲" at bounding box center [280, 157] width 11 height 11
click at [283, 156] on span "▲" at bounding box center [280, 157] width 11 height 11
click at [283, 157] on span "▲" at bounding box center [280, 157] width 11 height 11
click at [283, 155] on span "▲" at bounding box center [280, 157] width 11 height 11
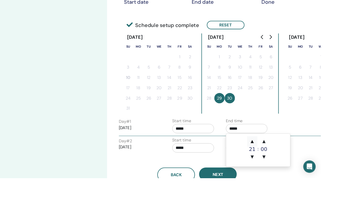
click at [281, 154] on span "▲" at bounding box center [280, 157] width 11 height 11
click at [281, 158] on span "▲" at bounding box center [280, 157] width 11 height 11
type input "*****"
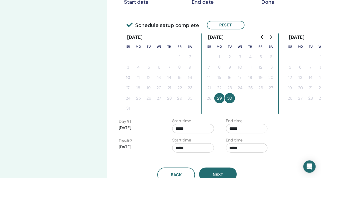
click at [219, 141] on input "*****" at bounding box center [215, 143] width 47 height 10
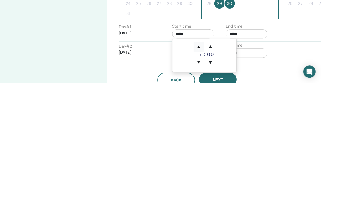
click at [221, 159] on span "▲" at bounding box center [221, 157] width 11 height 11
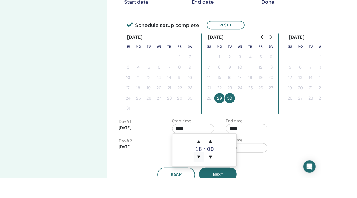
click at [221, 174] on span "▼" at bounding box center [221, 174] width 11 height 11
type input "*****"
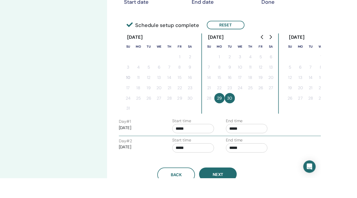
click at [318, 139] on div "Day # 1 2025/09/29 Start time ***** End time *****" at bounding box center [247, 141] width 238 height 20
click at [218, 166] on input "*****" at bounding box center [215, 165] width 47 height 10
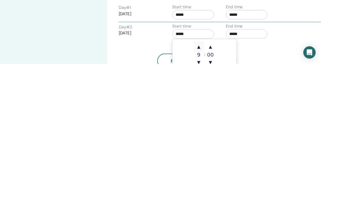
click at [222, 178] on span "▲" at bounding box center [221, 178] width 11 height 11
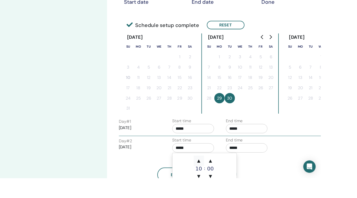
click at [223, 177] on span "▲" at bounding box center [221, 178] width 11 height 11
click at [223, 182] on span "▲" at bounding box center [221, 178] width 11 height 11
click at [222, 179] on span "▲" at bounding box center [221, 178] width 11 height 11
click at [221, 182] on span "▲" at bounding box center [221, 178] width 11 height 11
type input "*****"
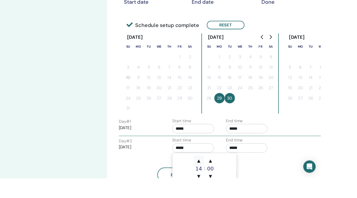
click at [221, 178] on span "▲" at bounding box center [221, 178] width 11 height 11
click at [224, 177] on span "▲" at bounding box center [221, 178] width 11 height 11
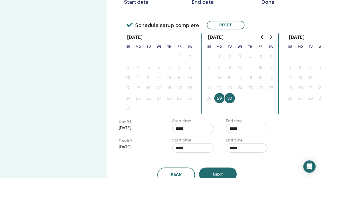
click at [285, 164] on input "*****" at bounding box center [275, 165] width 47 height 10
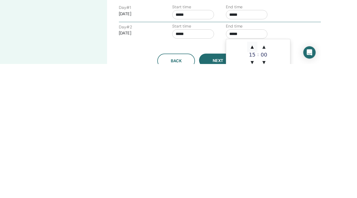
click at [277, 180] on span "▲" at bounding box center [280, 178] width 11 height 11
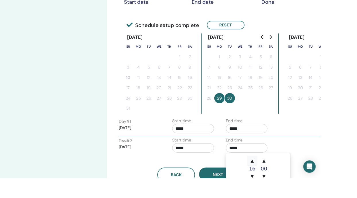
click at [280, 178] on span "▲" at bounding box center [280, 178] width 11 height 11
click at [281, 178] on span "▲" at bounding box center [280, 178] width 11 height 11
click at [279, 179] on span "▲" at bounding box center [280, 178] width 11 height 11
click at [280, 177] on span "▲" at bounding box center [280, 178] width 11 height 11
click at [281, 177] on span "▲" at bounding box center [280, 178] width 11 height 11
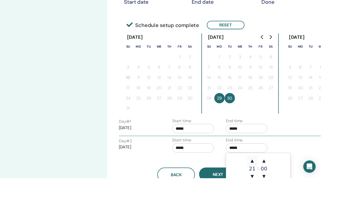
click at [283, 178] on span "▲" at bounding box center [280, 178] width 11 height 11
click at [281, 177] on span "▲" at bounding box center [280, 178] width 11 height 11
type input "*****"
click at [225, 165] on input "*****" at bounding box center [215, 165] width 47 height 10
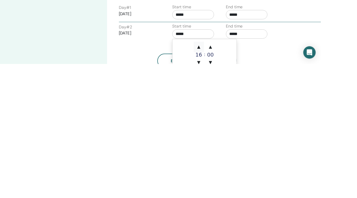
click at [219, 180] on span "▲" at bounding box center [221, 178] width 11 height 11
type input "*****"
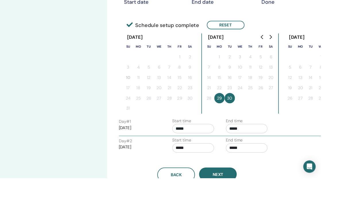
click at [327, 178] on div "Time Zone Time Zone (GMT+1) Africa/Algiers Seminar Date and Time Start date End…" at bounding box center [238, 91] width 238 height 385
click at [245, 193] on span "Next" at bounding box center [243, 194] width 12 height 6
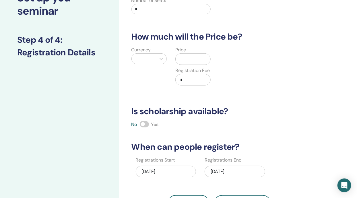
scroll to position [50, 0]
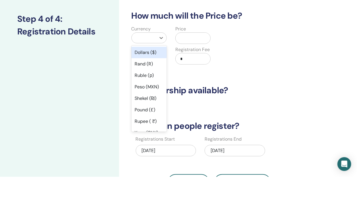
click at [155, 74] on div "Dollars ($)" at bounding box center [149, 73] width 35 height 11
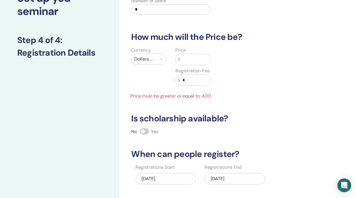
click at [196, 59] on input "text" at bounding box center [195, 59] width 30 height 11
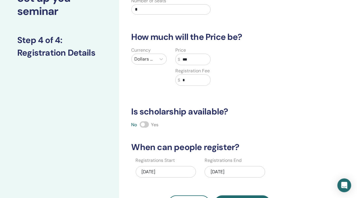
type input "***"
click at [144, 124] on span at bounding box center [144, 124] width 9 height 6
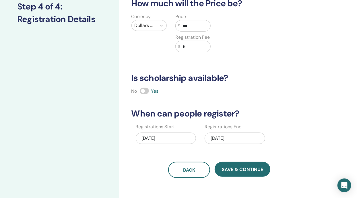
scroll to position [84, 0]
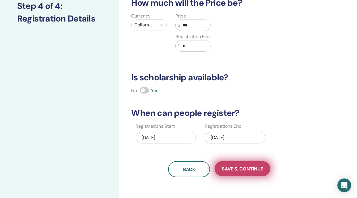
click at [250, 169] on span "Save & Continue" at bounding box center [242, 169] width 41 height 6
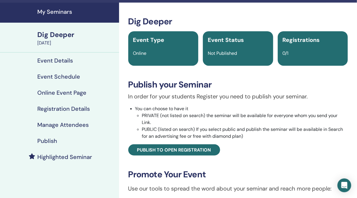
scroll to position [10, 0]
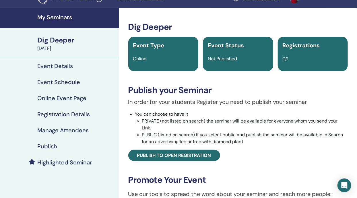
click at [53, 148] on h4 "Publish" at bounding box center [47, 146] width 20 height 7
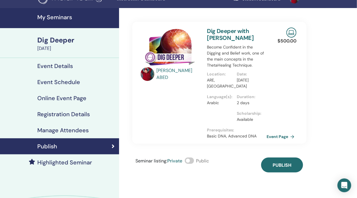
click at [191, 164] on span at bounding box center [189, 161] width 9 height 6
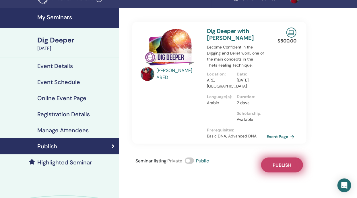
click at [286, 168] on span "Publish" at bounding box center [282, 165] width 19 height 6
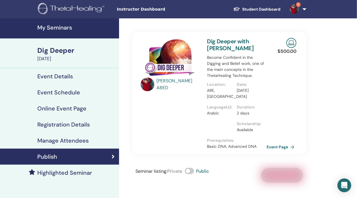
click at [86, 25] on h4 "My Seminars" at bounding box center [76, 27] width 78 height 7
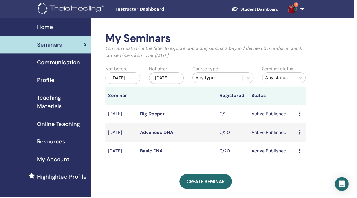
click at [302, 117] on icon at bounding box center [302, 114] width 2 height 5
click at [301, 134] on link "Edit" at bounding box center [299, 134] width 8 height 6
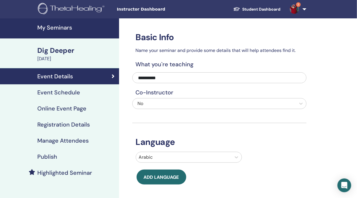
click at [86, 90] on div "Event Schedule" at bounding box center [60, 92] width 110 height 7
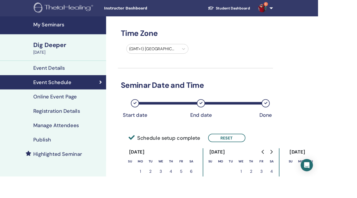
click at [100, 108] on div "Online Event Page" at bounding box center [60, 108] width 110 height 7
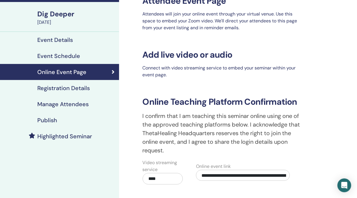
scroll to position [35, 0]
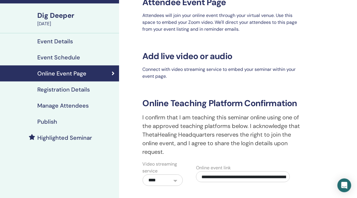
click at [97, 93] on link "Registration Details" at bounding box center [59, 90] width 119 height 16
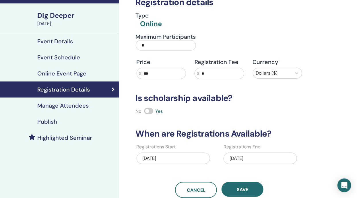
click at [182, 45] on input "*" at bounding box center [166, 45] width 60 height 10
click at [164, 44] on input "Maximum Participants" at bounding box center [166, 45] width 60 height 10
click at [170, 44] on input "Maximum Participants" at bounding box center [166, 45] width 60 height 10
type input "**"
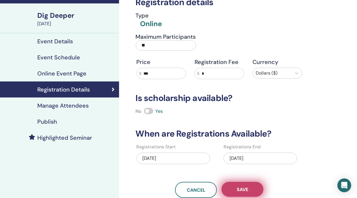
click at [247, 192] on span "Save" at bounding box center [242, 190] width 11 height 6
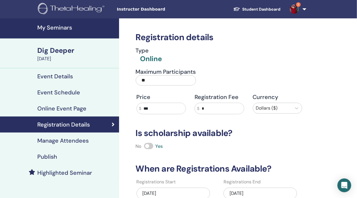
click at [68, 156] on div "Publish" at bounding box center [60, 156] width 110 height 7
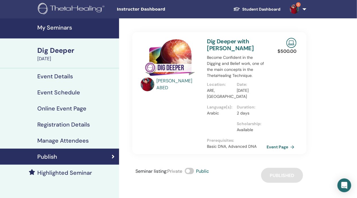
click at [92, 26] on h4 "My Seminars" at bounding box center [76, 27] width 78 height 7
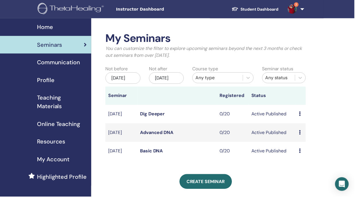
click at [302, 136] on icon at bounding box center [302, 133] width 2 height 5
click at [299, 153] on link "Edit" at bounding box center [298, 151] width 8 height 6
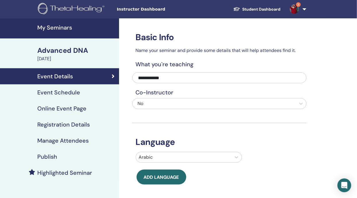
click at [84, 94] on div "Event Schedule" at bounding box center [60, 92] width 110 height 7
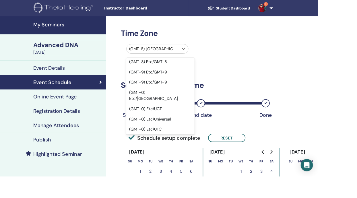
scroll to position [528, 0]
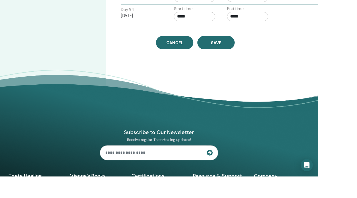
scroll to position [318, 0]
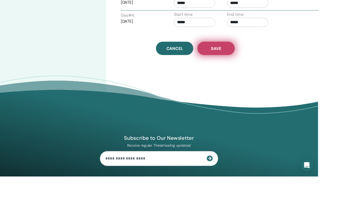
click at [251, 54] on button "Save" at bounding box center [243, 54] width 42 height 15
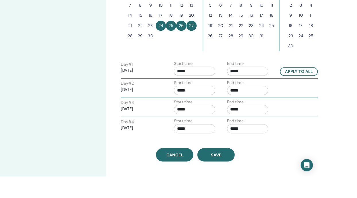
scroll to position [198, 0]
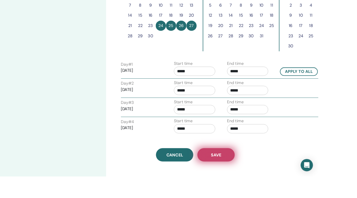
click at [243, 172] on span "Save" at bounding box center [242, 174] width 11 height 6
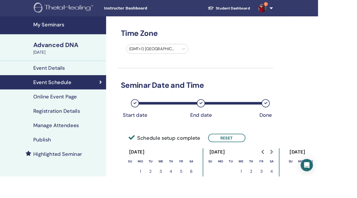
click at [95, 27] on h4 "My Seminars" at bounding box center [76, 27] width 78 height 7
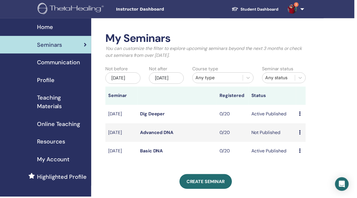
click at [302, 136] on icon at bounding box center [302, 133] width 2 height 5
click at [302, 155] on link "Edit" at bounding box center [299, 154] width 8 height 6
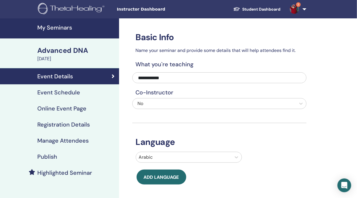
click at [70, 157] on div "Publish" at bounding box center [60, 156] width 110 height 7
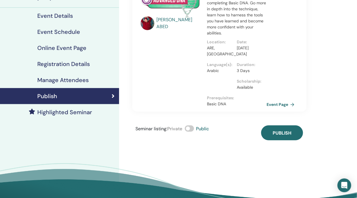
scroll to position [62, 0]
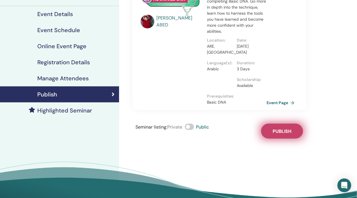
click at [284, 134] on span "Publish" at bounding box center [282, 131] width 19 height 6
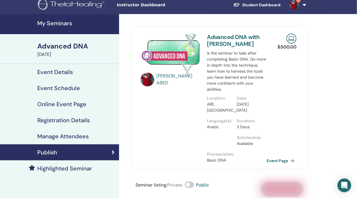
scroll to position [0, 0]
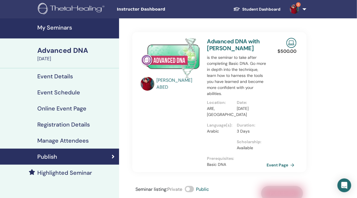
click at [81, 27] on h4 "My Seminars" at bounding box center [76, 27] width 78 height 7
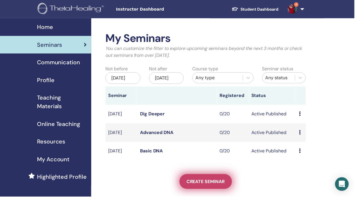
click at [221, 186] on span "Create seminar" at bounding box center [207, 183] width 38 height 6
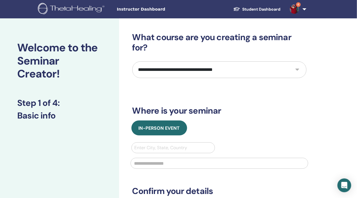
click at [301, 68] on select "**********" at bounding box center [219, 69] width 174 height 17
select select "****"
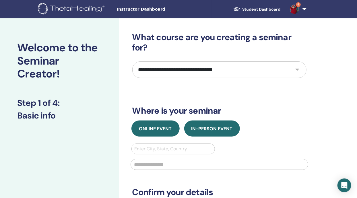
click at [169, 126] on span "Online Event" at bounding box center [155, 129] width 33 height 6
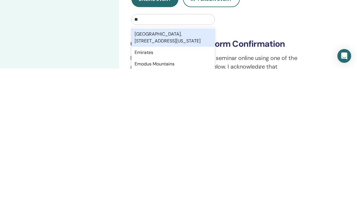
click at [185, 183] on div "Emirates" at bounding box center [174, 181] width 84 height 11
type input "**"
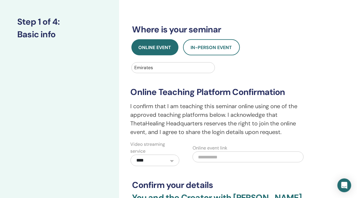
scroll to position [91, 0]
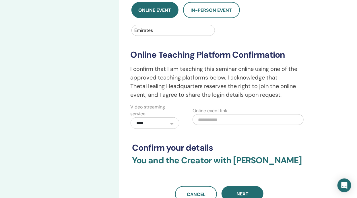
click at [237, 118] on input "text" at bounding box center [248, 119] width 111 height 11
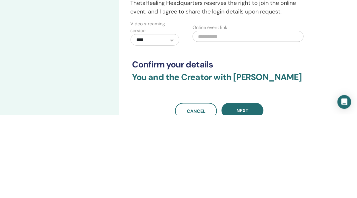
scroll to position [119, 0]
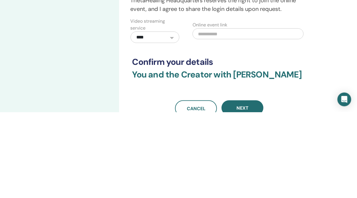
paste input "**********"
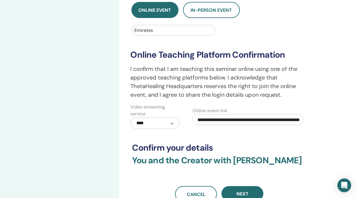
type input "**********"
click at [173, 124] on select "**********" at bounding box center [155, 122] width 49 height 11
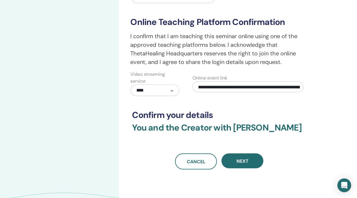
scroll to position [154, 0]
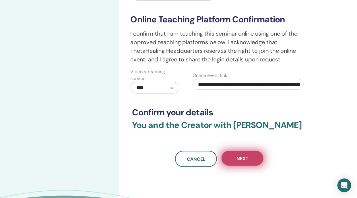
click at [255, 166] on button "Next" at bounding box center [243, 158] width 42 height 15
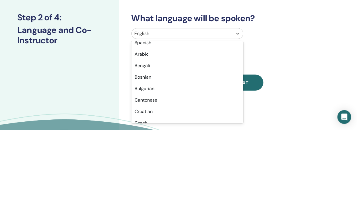
scroll to position [88, 0]
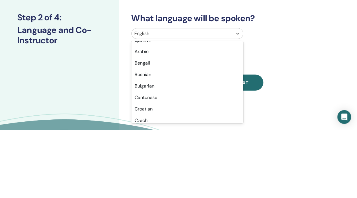
click at [148, 121] on div "Arabic" at bounding box center [188, 119] width 112 height 11
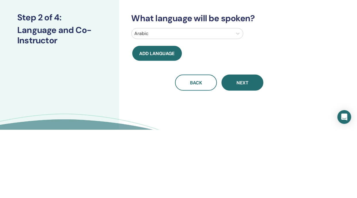
scroll to position [4, 0]
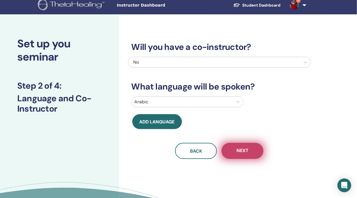
click at [245, 152] on span "Next" at bounding box center [243, 151] width 12 height 7
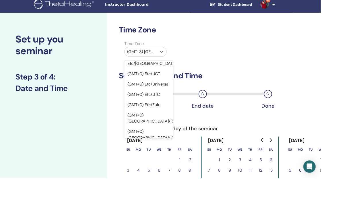
scroll to position [570, 0]
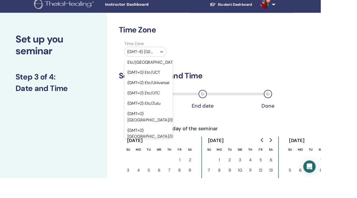
click at [174, 176] on div "(GMT+1) Africa/Algiers" at bounding box center [165, 185] width 54 height 18
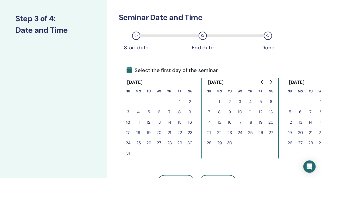
scroll to position [69, 0]
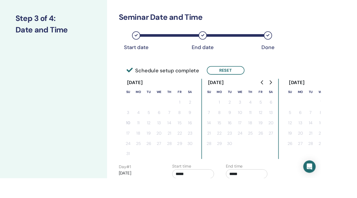
click at [221, 194] on input "*****" at bounding box center [215, 194] width 47 height 10
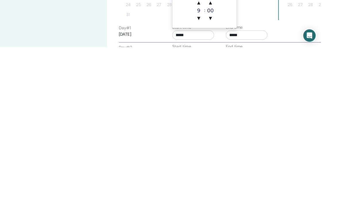
scroll to position [80, 0]
click at [225, 150] on span "▲" at bounding box center [221, 147] width 11 height 11
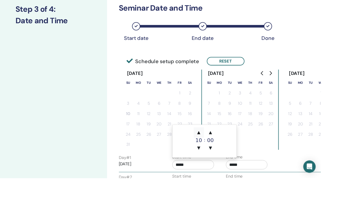
click at [223, 147] on span "▲" at bounding box center [221, 147] width 11 height 11
click at [222, 146] on span "▲" at bounding box center [221, 147] width 11 height 11
click at [222, 148] on span "▲" at bounding box center [221, 147] width 11 height 11
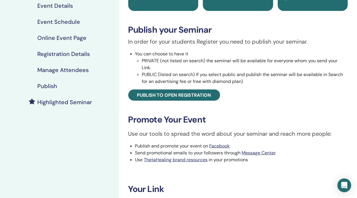
scroll to position [76, 0]
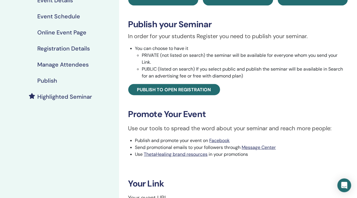
click at [59, 82] on div "Publish" at bounding box center [60, 80] width 110 height 7
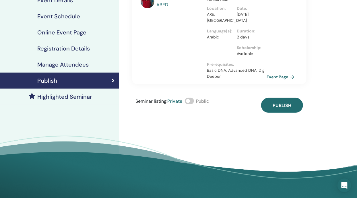
click at [192, 104] on span at bounding box center [189, 101] width 9 height 6
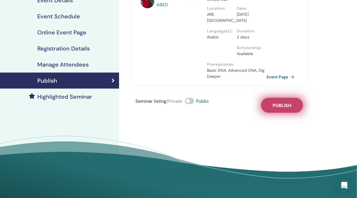
click at [286, 113] on button "Publish" at bounding box center [282, 105] width 42 height 15
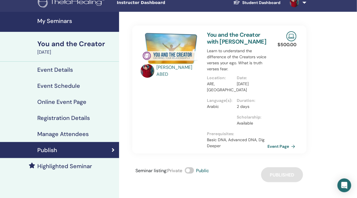
scroll to position [7, 0]
click at [78, 170] on link "Highlighted Seminar" at bounding box center [59, 166] width 119 height 16
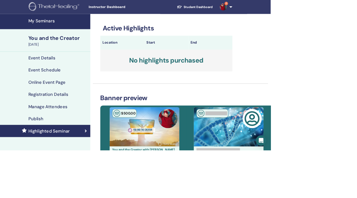
click at [252, 81] on h3 "No highlights purchased" at bounding box center [219, 79] width 174 height 29
click at [83, 30] on h4 "My Seminars" at bounding box center [76, 27] width 78 height 7
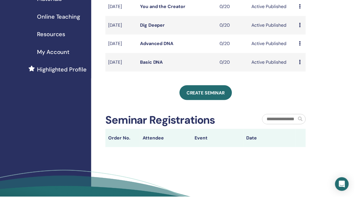
scroll to position [136, 0]
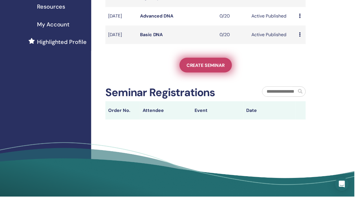
click at [217, 69] on span "Create seminar" at bounding box center [207, 66] width 38 height 6
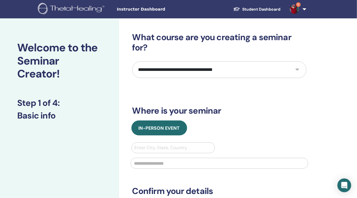
click at [302, 69] on select "**********" at bounding box center [219, 69] width 174 height 17
select select "*"
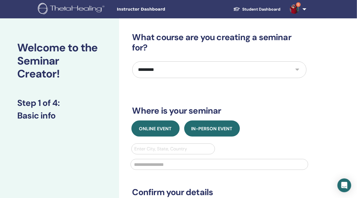
click at [166, 130] on span "Online Event" at bounding box center [155, 129] width 33 height 6
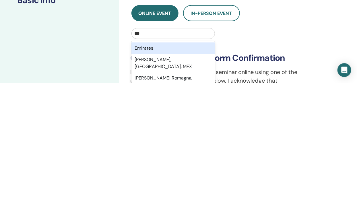
click at [169, 165] on div "Emirates" at bounding box center [174, 163] width 84 height 11
type input "***"
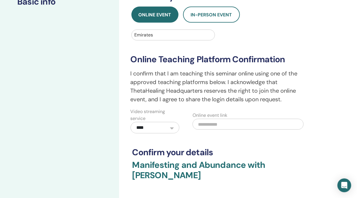
click at [250, 124] on input "text" at bounding box center [248, 124] width 111 height 11
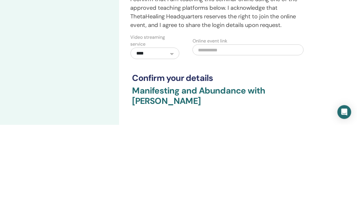
scroll to position [115, 0]
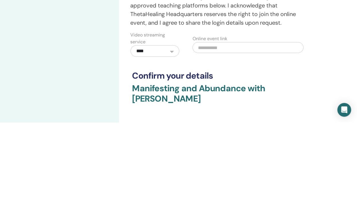
paste input "**********"
type input "**********"
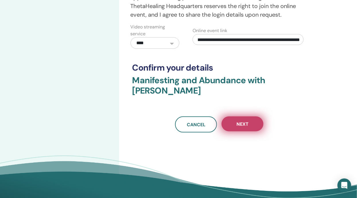
click at [250, 120] on button "Next" at bounding box center [243, 124] width 42 height 15
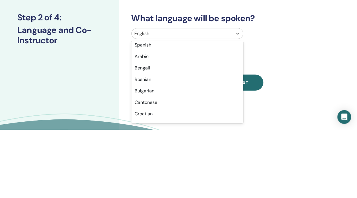
scroll to position [85, 0]
click at [175, 125] on div "Arabic" at bounding box center [188, 123] width 112 height 11
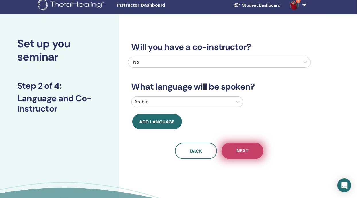
click at [248, 151] on span "Next" at bounding box center [243, 151] width 12 height 7
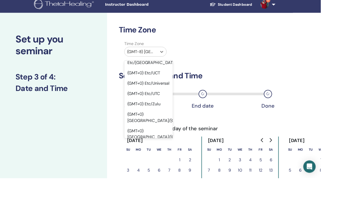
scroll to position [570, 0]
click at [179, 176] on div "(GMT+1) Africa/Algiers" at bounding box center [165, 185] width 54 height 18
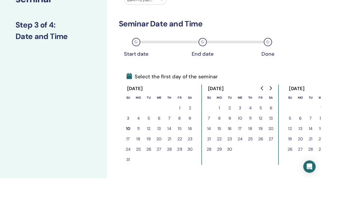
scroll to position [63, 0]
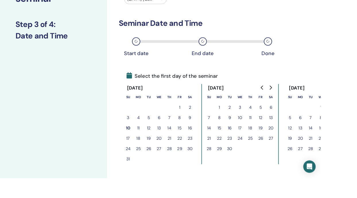
click at [323, 134] on button "5" at bounding box center [322, 130] width 11 height 11
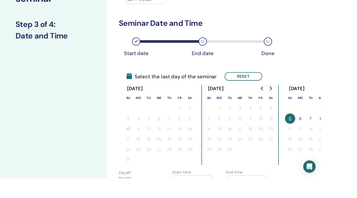
click at [335, 132] on button "6" at bounding box center [334, 131] width 11 height 11
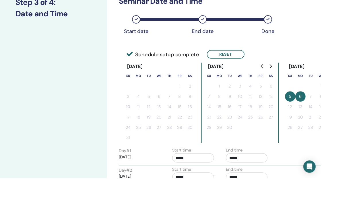
scroll to position [88, 0]
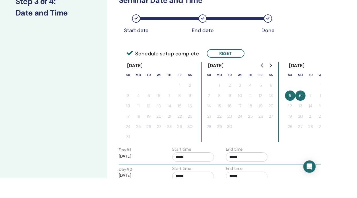
click at [213, 174] on input "*****" at bounding box center [215, 175] width 47 height 10
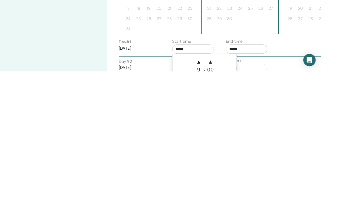
scroll to position [89, 0]
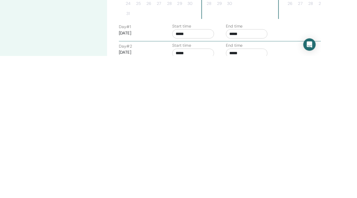
click at [275, 173] on input "*****" at bounding box center [275, 174] width 47 height 10
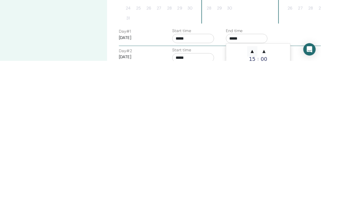
click at [282, 187] on span "▲" at bounding box center [280, 187] width 11 height 11
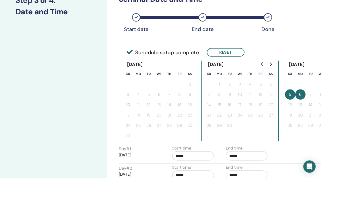
click at [282, 57] on div "Schedule setup complete Reset" at bounding box center [224, 57] width 166 height 9
click at [274, 176] on input "*****" at bounding box center [275, 173] width 47 height 10
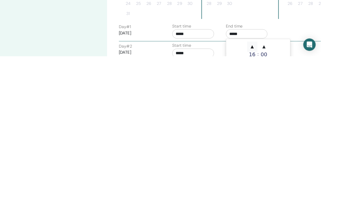
click at [281, 186] on span "▲" at bounding box center [280, 187] width 11 height 11
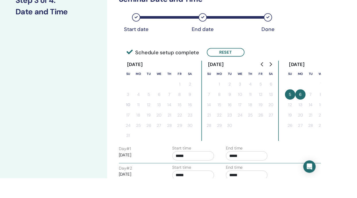
click at [283, 53] on div "Schedule setup complete Reset" at bounding box center [224, 57] width 166 height 9
click at [272, 173] on input "*****" at bounding box center [275, 173] width 47 height 10
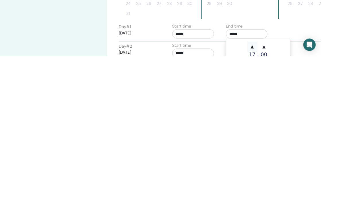
click at [281, 186] on span "▲" at bounding box center [280, 187] width 11 height 11
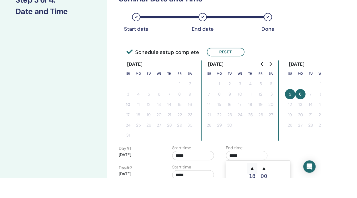
click at [284, 187] on span "▲" at bounding box center [280, 187] width 11 height 11
click at [282, 188] on span "▲" at bounding box center [280, 187] width 11 height 11
click at [284, 188] on span "▲" at bounding box center [280, 187] width 11 height 11
click at [281, 186] on span "▲" at bounding box center [280, 187] width 11 height 11
type input "*****"
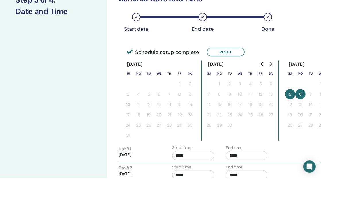
click at [217, 173] on input "*****" at bounding box center [215, 173] width 47 height 10
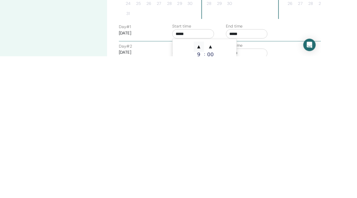
click at [221, 188] on span "▲" at bounding box center [221, 187] width 11 height 11
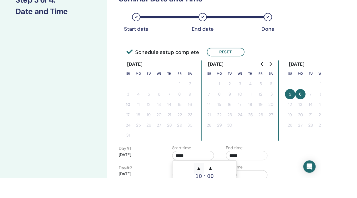
click at [221, 190] on span "▲" at bounding box center [221, 187] width 11 height 11
click at [223, 189] on span "▲" at bounding box center [221, 187] width 11 height 11
click at [223, 190] on span "▲" at bounding box center [221, 187] width 11 height 11
click at [221, 190] on span "▲" at bounding box center [221, 187] width 11 height 11
click at [223, 189] on span "▲" at bounding box center [221, 187] width 11 height 11
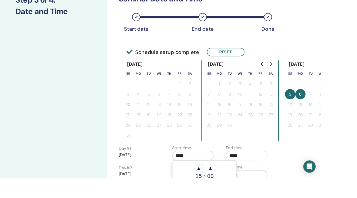
click at [223, 187] on span "▲" at bounding box center [221, 187] width 11 height 11
click at [222, 188] on span "▲" at bounding box center [221, 187] width 11 height 11
type input "*****"
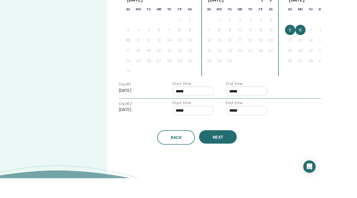
click at [278, 122] on input "*****" at bounding box center [275, 123] width 47 height 10
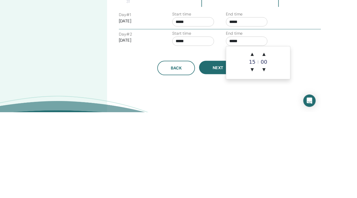
scroll to position [165, 0]
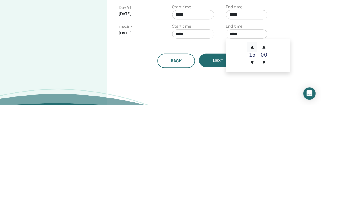
click at [281, 135] on span "▲" at bounding box center [280, 133] width 11 height 11
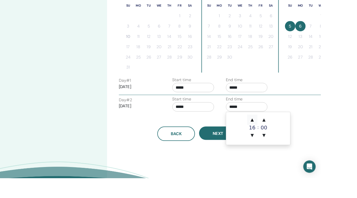
click at [282, 137] on span "▲" at bounding box center [280, 133] width 11 height 11
click at [280, 136] on span "▲" at bounding box center [280, 133] width 11 height 11
click at [283, 133] on span "▲" at bounding box center [280, 133] width 11 height 11
click at [281, 132] on span "▲" at bounding box center [280, 133] width 11 height 11
click at [280, 131] on span "▲" at bounding box center [280, 133] width 11 height 11
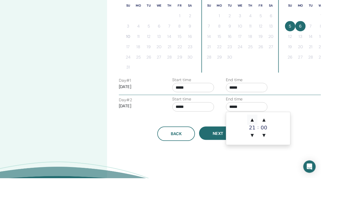
click at [284, 133] on span "▲" at bounding box center [280, 133] width 11 height 11
type input "*****"
click at [219, 121] on input "*****" at bounding box center [215, 119] width 47 height 10
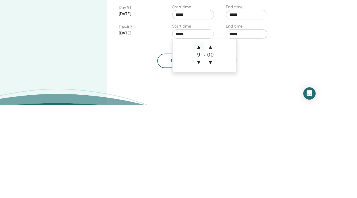
click at [222, 133] on span "▲" at bounding box center [221, 133] width 11 height 11
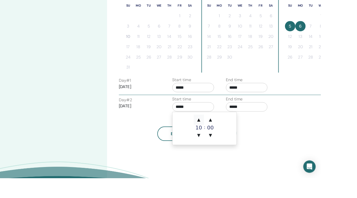
click at [221, 135] on span "▲" at bounding box center [221, 133] width 11 height 11
click at [222, 136] on span "▲" at bounding box center [221, 133] width 11 height 11
click at [221, 134] on span "▲" at bounding box center [221, 133] width 11 height 11
click at [221, 131] on span "▲" at bounding box center [221, 133] width 11 height 11
click at [222, 133] on span "▲" at bounding box center [221, 133] width 11 height 11
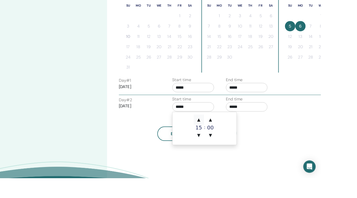
click at [219, 134] on span "▲" at bounding box center [221, 133] width 11 height 11
click at [221, 134] on span "▲" at bounding box center [221, 133] width 11 height 11
type input "*****"
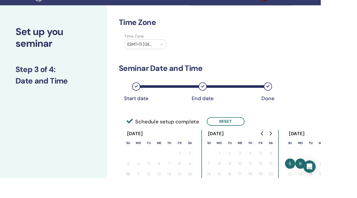
scroll to position [0, 0]
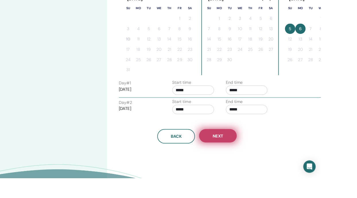
click at [248, 153] on span "Next" at bounding box center [243, 151] width 12 height 6
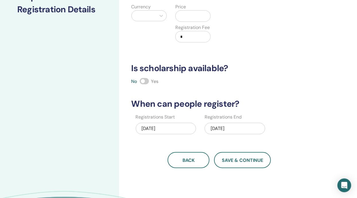
scroll to position [92, 0]
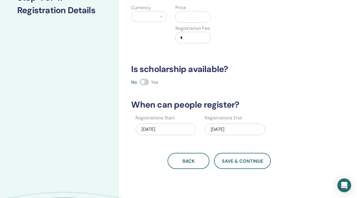
click at [146, 81] on span at bounding box center [144, 82] width 9 height 6
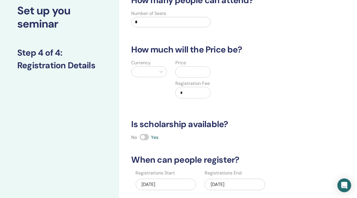
scroll to position [32, 0]
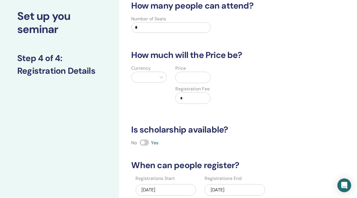
click at [175, 29] on input "*" at bounding box center [172, 27] width 80 height 10
click at [172, 26] on input "text" at bounding box center [172, 27] width 80 height 10
type input "**"
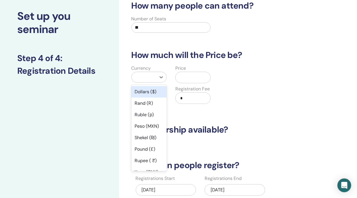
click at [151, 92] on div "Dollars ($)" at bounding box center [149, 91] width 35 height 11
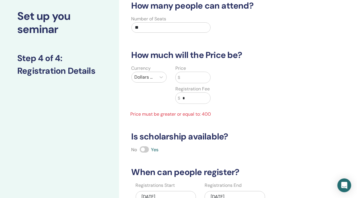
click at [195, 78] on input "text" at bounding box center [195, 77] width 30 height 11
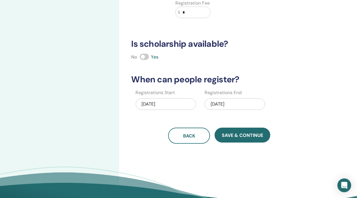
scroll to position [117, 0]
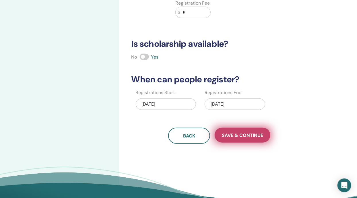
type input "***"
click at [250, 136] on span "Save & Continue" at bounding box center [242, 135] width 41 height 6
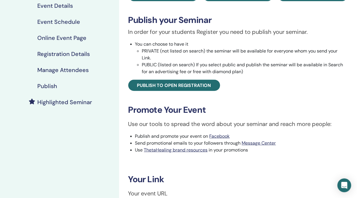
scroll to position [80, 0]
click at [59, 85] on div "Publish" at bounding box center [60, 86] width 110 height 7
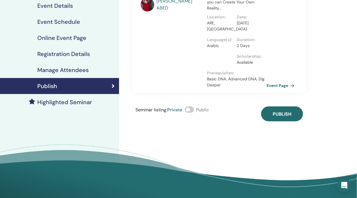
click at [191, 113] on span at bounding box center [189, 110] width 9 height 6
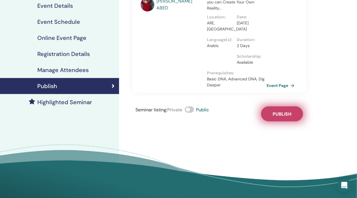
click at [280, 117] on span "Publish" at bounding box center [282, 114] width 19 height 6
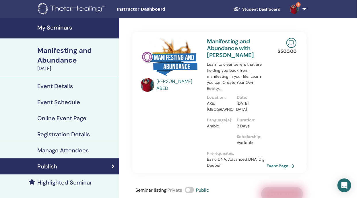
click at [92, 35] on link "My Seminars" at bounding box center [59, 28] width 119 height 20
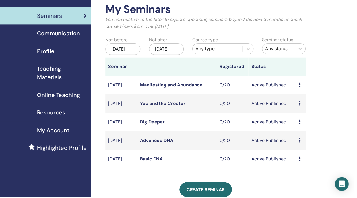
scroll to position [31, 0]
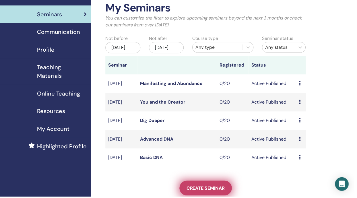
click at [214, 193] on span "Create seminar" at bounding box center [207, 190] width 38 height 6
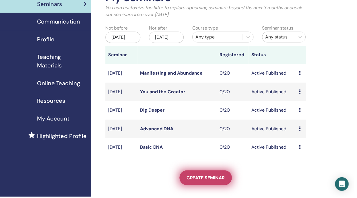
scroll to position [58, 0]
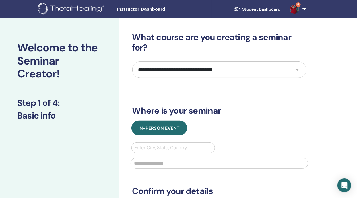
click at [298, 68] on select "**********" at bounding box center [219, 69] width 174 height 17
select select "****"
click at [80, 43] on h2 "Welcome to the Seminar Creator!" at bounding box center [59, 60] width 85 height 39
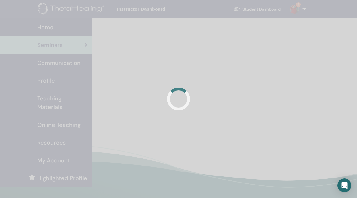
scroll to position [58, 0]
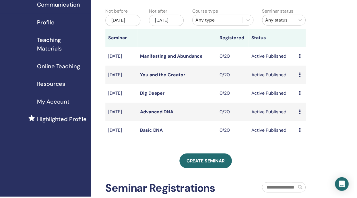
click at [180, 59] on link "Manifesting and Abundance" at bounding box center [172, 56] width 63 height 6
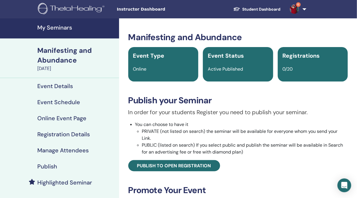
click at [79, 32] on link "My Seminars" at bounding box center [59, 28] width 119 height 20
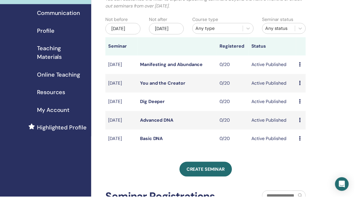
scroll to position [48, 0]
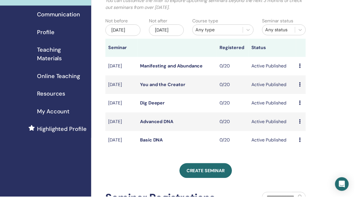
click at [53, 30] on span "Profile" at bounding box center [46, 32] width 18 height 9
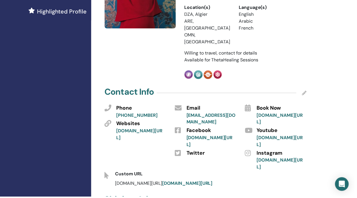
scroll to position [170, 0]
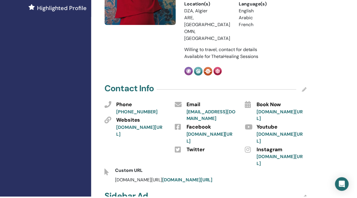
click at [308, 88] on icon at bounding box center [306, 90] width 5 height 5
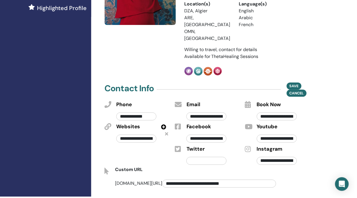
click at [222, 136] on input "**********" at bounding box center [208, 140] width 40 height 8
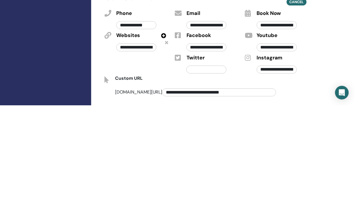
click at [167, 133] on icon at bounding box center [167, 135] width 3 height 5
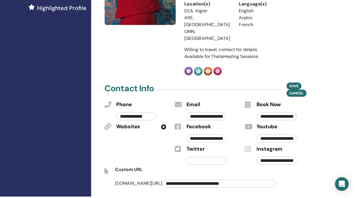
click at [209, 124] on span "Facebook" at bounding box center [200, 127] width 25 height 7
click at [235, 147] on div "Twitter" at bounding box center [213, 150] width 50 height 7
click at [221, 136] on input "**********" at bounding box center [208, 140] width 40 height 8
click at [290, 136] on input "**********" at bounding box center [279, 140] width 40 height 8
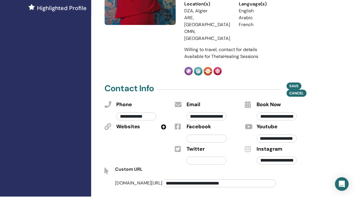
click at [289, 136] on input "**********" at bounding box center [279, 140] width 40 height 8
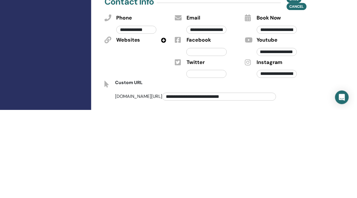
scroll to position [170, 0]
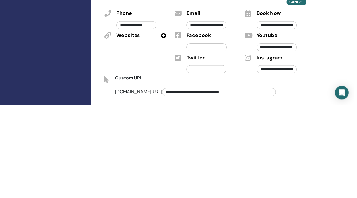
paste input "text"
type input "**********"
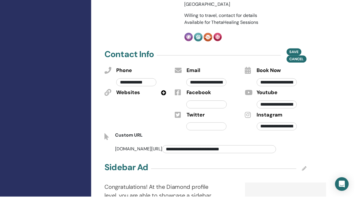
scroll to position [196, 0]
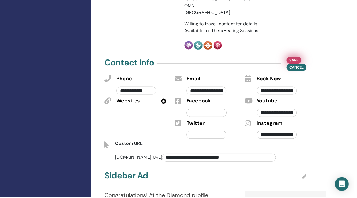
click at [295, 58] on span "Save" at bounding box center [296, 61] width 9 height 6
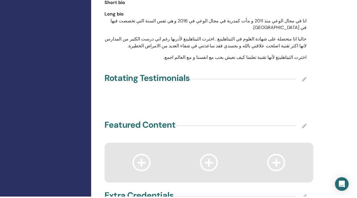
scroll to position [807, 0]
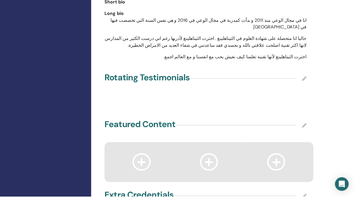
click at [308, 124] on icon at bounding box center [306, 126] width 5 height 5
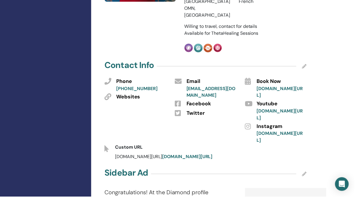
scroll to position [0, 0]
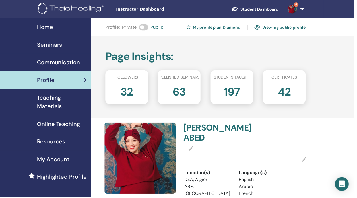
click at [68, 22] on link "Home" at bounding box center [46, 27] width 92 height 18
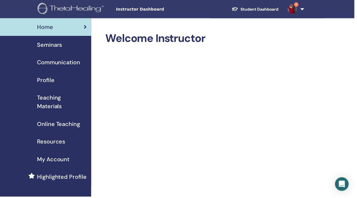
click at [55, 144] on span "Resources" at bounding box center [51, 142] width 28 height 9
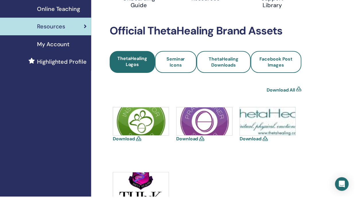
scroll to position [113, 0]
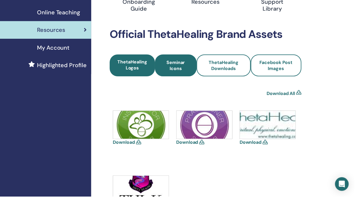
click at [181, 69] on span "Seminar Icons" at bounding box center [177, 66] width 26 height 12
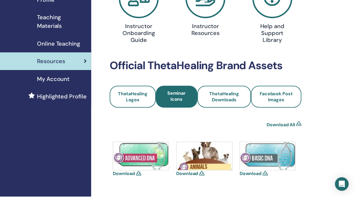
scroll to position [80, 0]
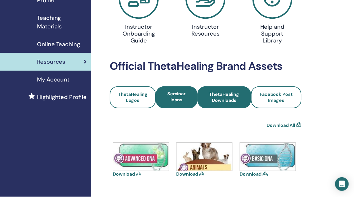
click at [241, 93] on span "ThetaHealing Downloads" at bounding box center [226, 98] width 39 height 12
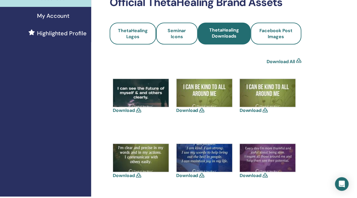
scroll to position [131, 0]
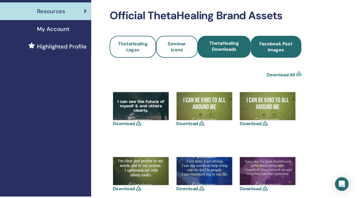
click at [292, 48] on span "Facebook Post Images" at bounding box center [278, 47] width 36 height 12
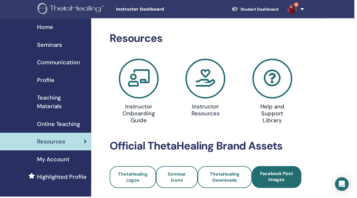
click at [77, 164] on div "My Account" at bounding box center [46, 160] width 83 height 9
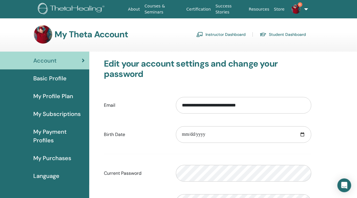
click at [70, 79] on div "Basic Profile" at bounding box center [45, 78] width 80 height 9
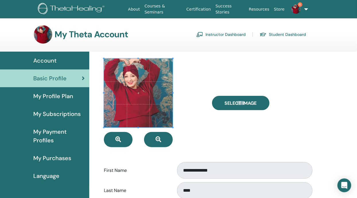
scroll to position [1, 0]
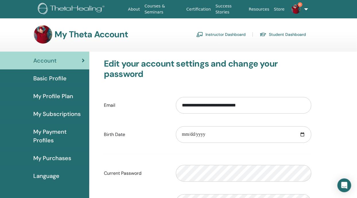
click at [232, 34] on link "Instructor Dashboard" at bounding box center [220, 34] width 49 height 9
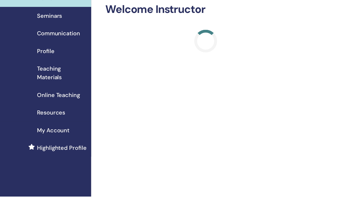
scroll to position [30, 0]
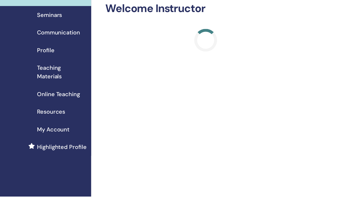
click at [77, 152] on link "Highlighted Profile" at bounding box center [46, 148] width 92 height 18
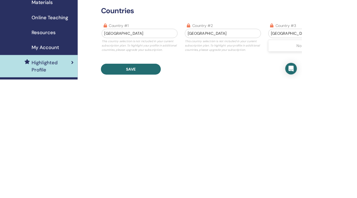
click at [357, 159] on div "No options" at bounding box center [363, 158] width 90 height 11
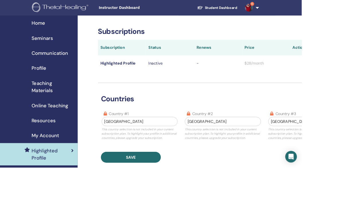
click at [357, 126] on div "countries country #1 Algeria This country selection is not included in your cur…" at bounding box center [264, 145] width 296 height 94
click at [303, 7] on link "6" at bounding box center [297, 9] width 24 height 18
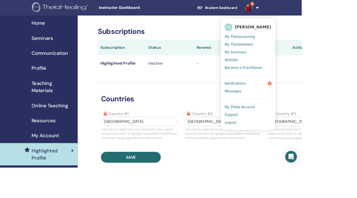
click at [316, 103] on link "Notifications 6" at bounding box center [294, 98] width 56 height 9
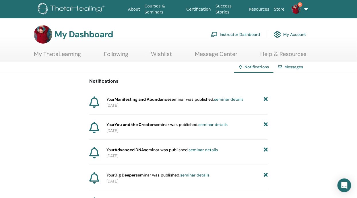
click at [298, 65] on link "Messages" at bounding box center [294, 66] width 19 height 5
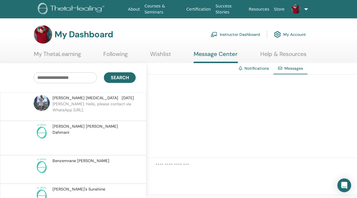
click at [74, 59] on link "My ThetaLearning" at bounding box center [57, 56] width 47 height 11
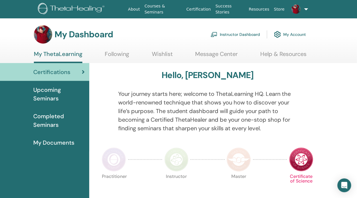
click at [54, 125] on span "Completed Seminars" at bounding box center [58, 120] width 51 height 17
